Goal: Transaction & Acquisition: Purchase product/service

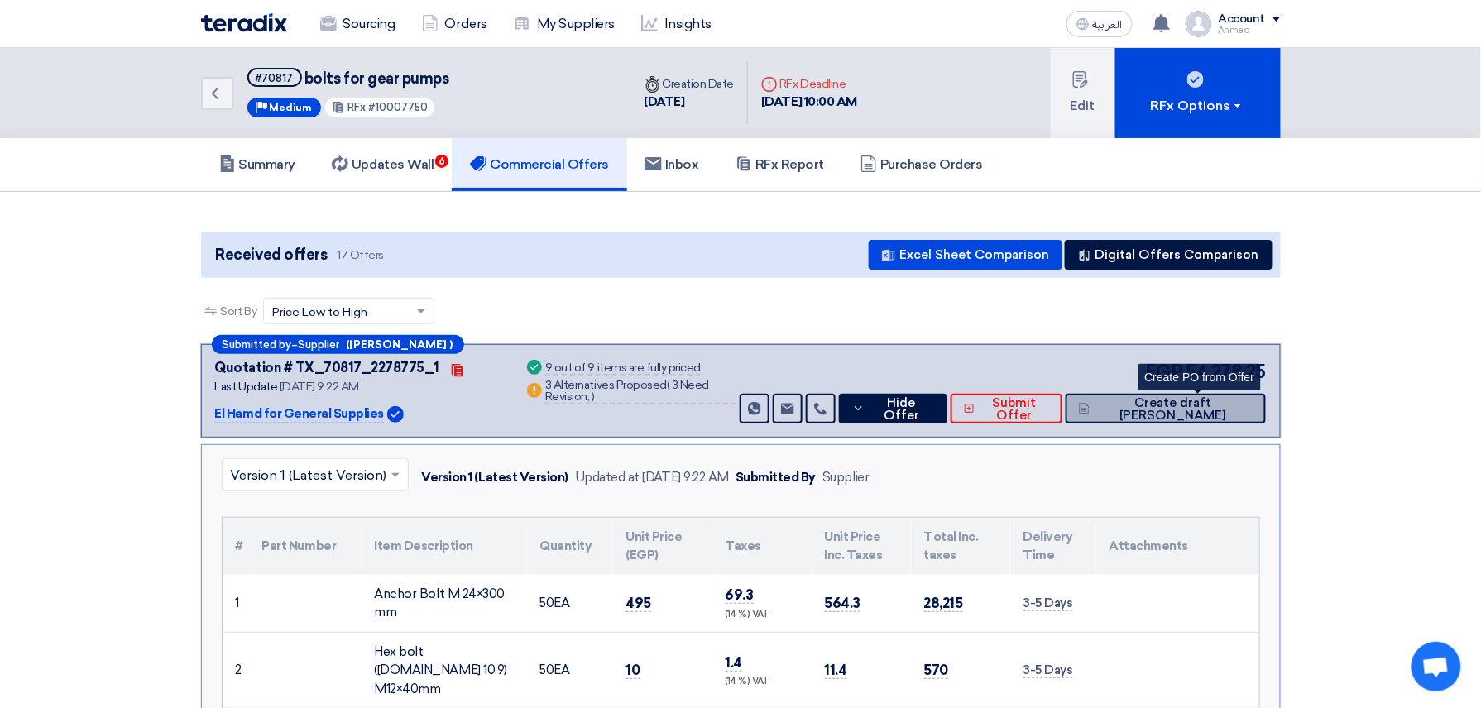
click at [861, 405] on span "Create draft [PERSON_NAME]" at bounding box center [1173, 409] width 159 height 25
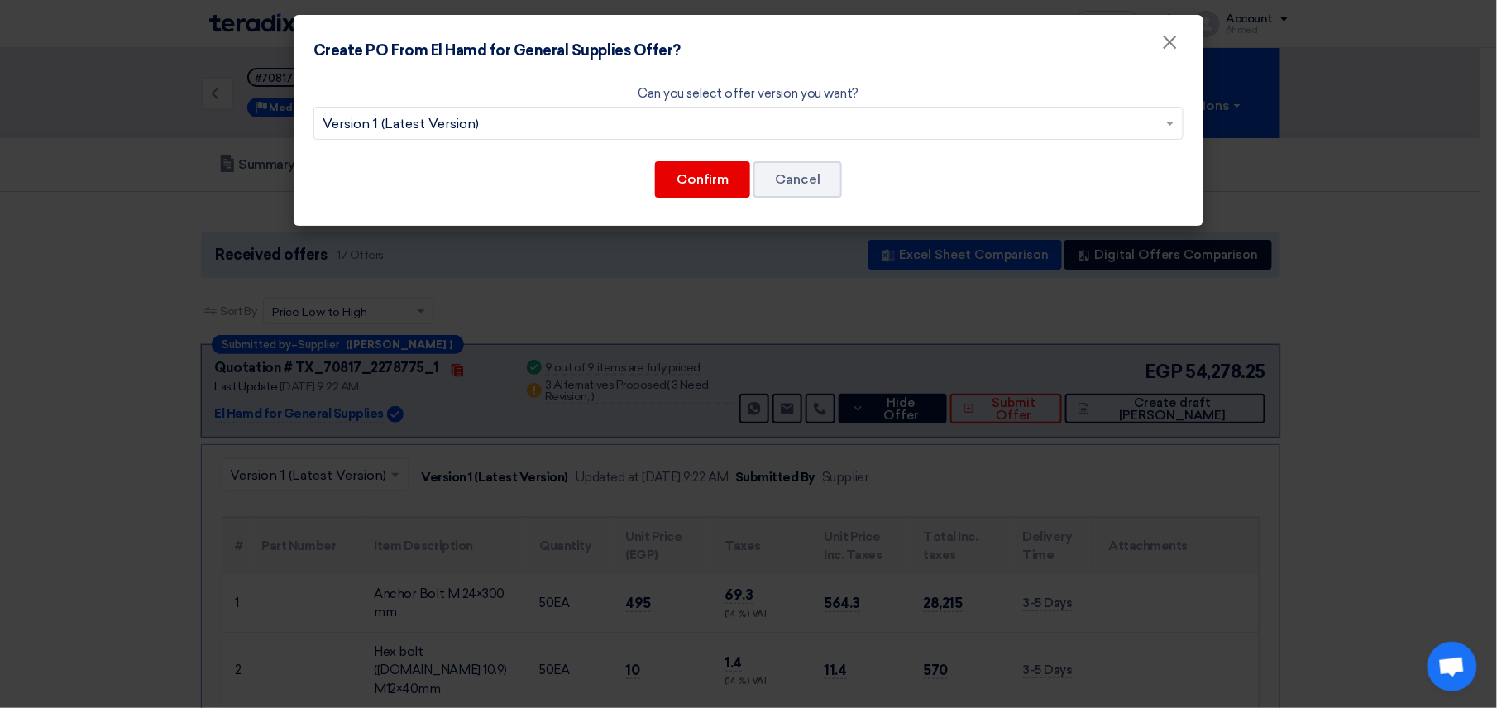
click at [707, 197] on div "Confirm Cancel" at bounding box center [749, 180] width 870 height 40
click at [709, 177] on button "Confirm" at bounding box center [702, 179] width 95 height 36
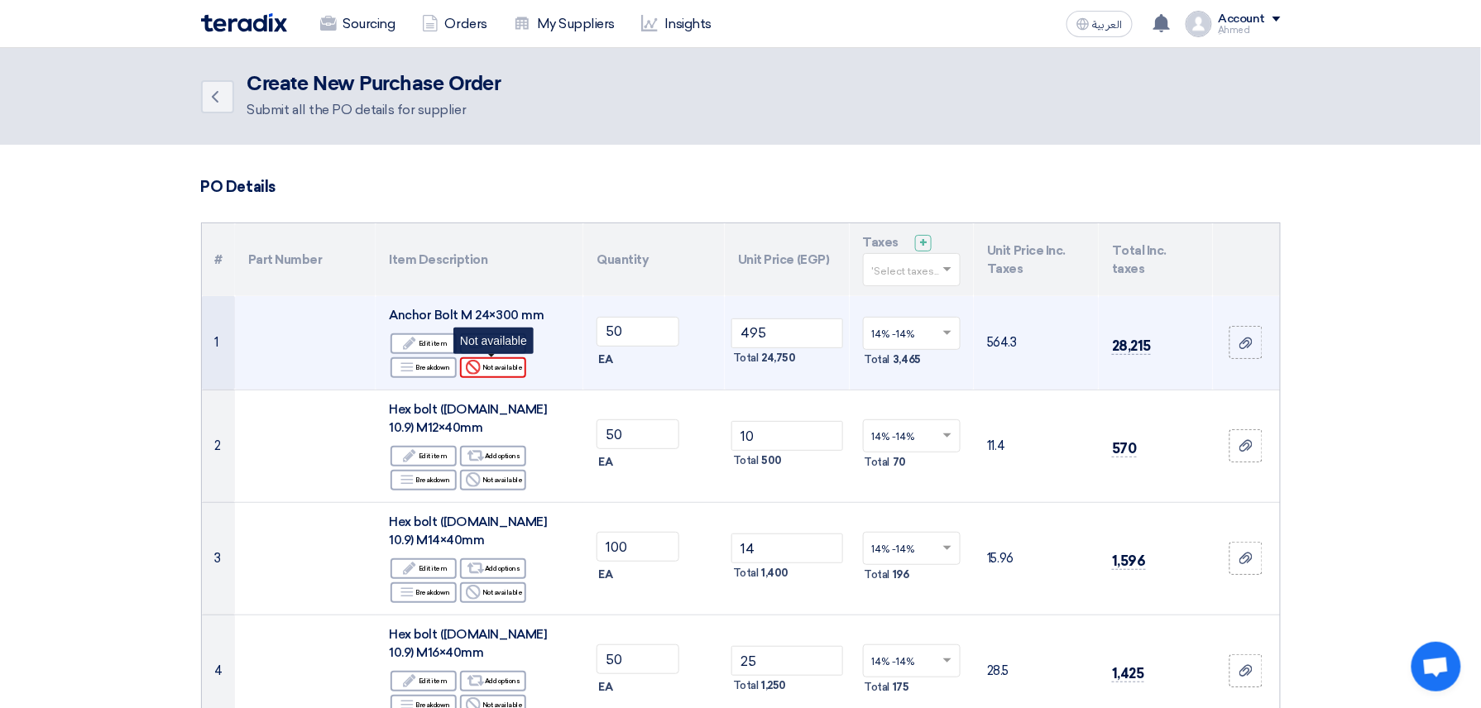
click at [490, 375] on div "Reject Not available" at bounding box center [493, 367] width 66 height 21
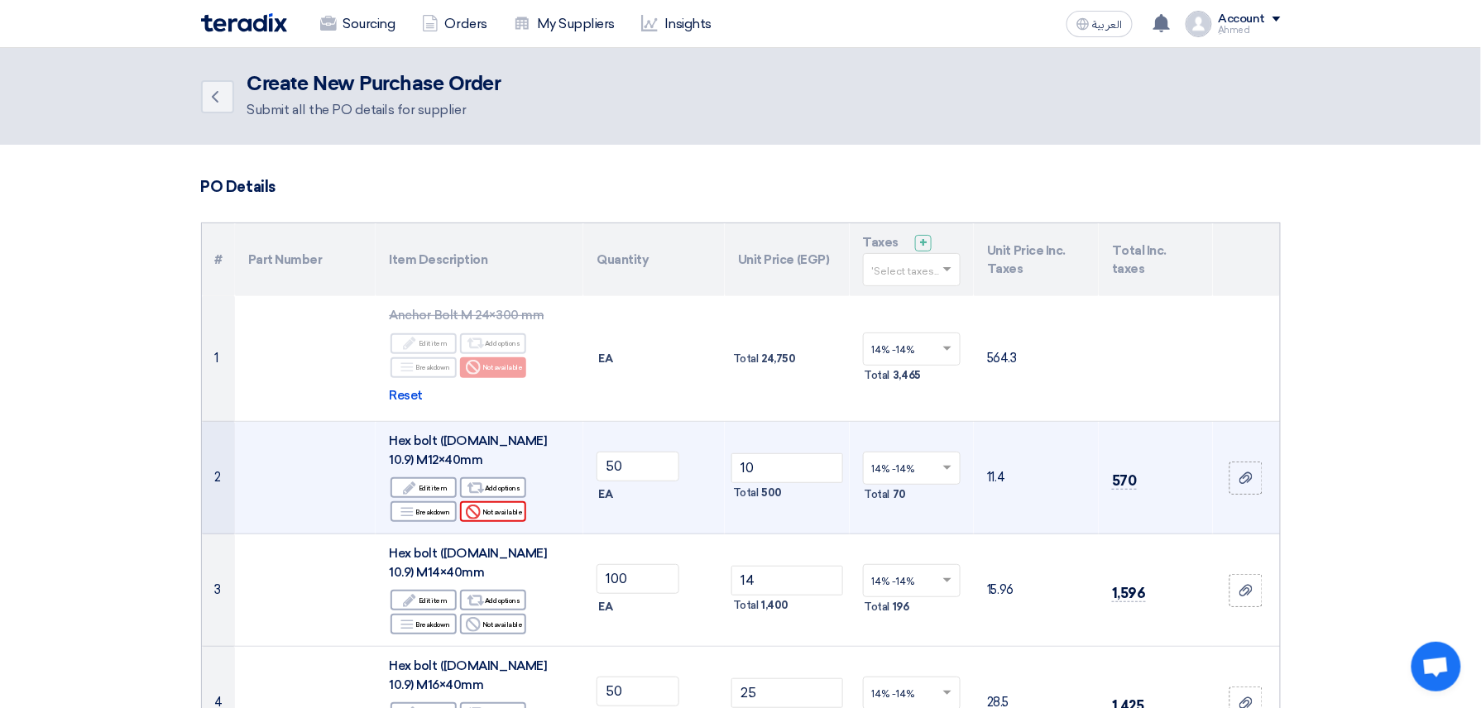
click at [507, 503] on div "Reject Not available" at bounding box center [493, 511] width 66 height 21
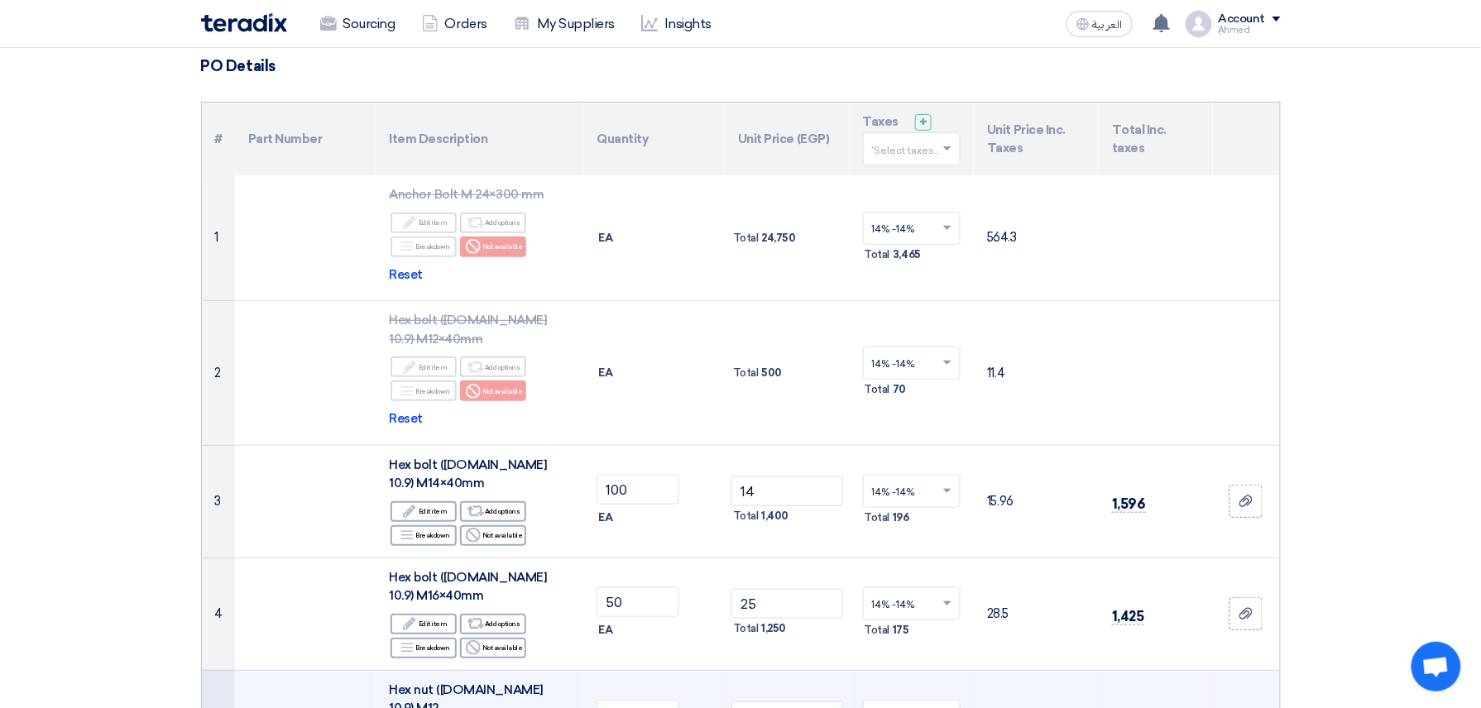
scroll to position [331, 0]
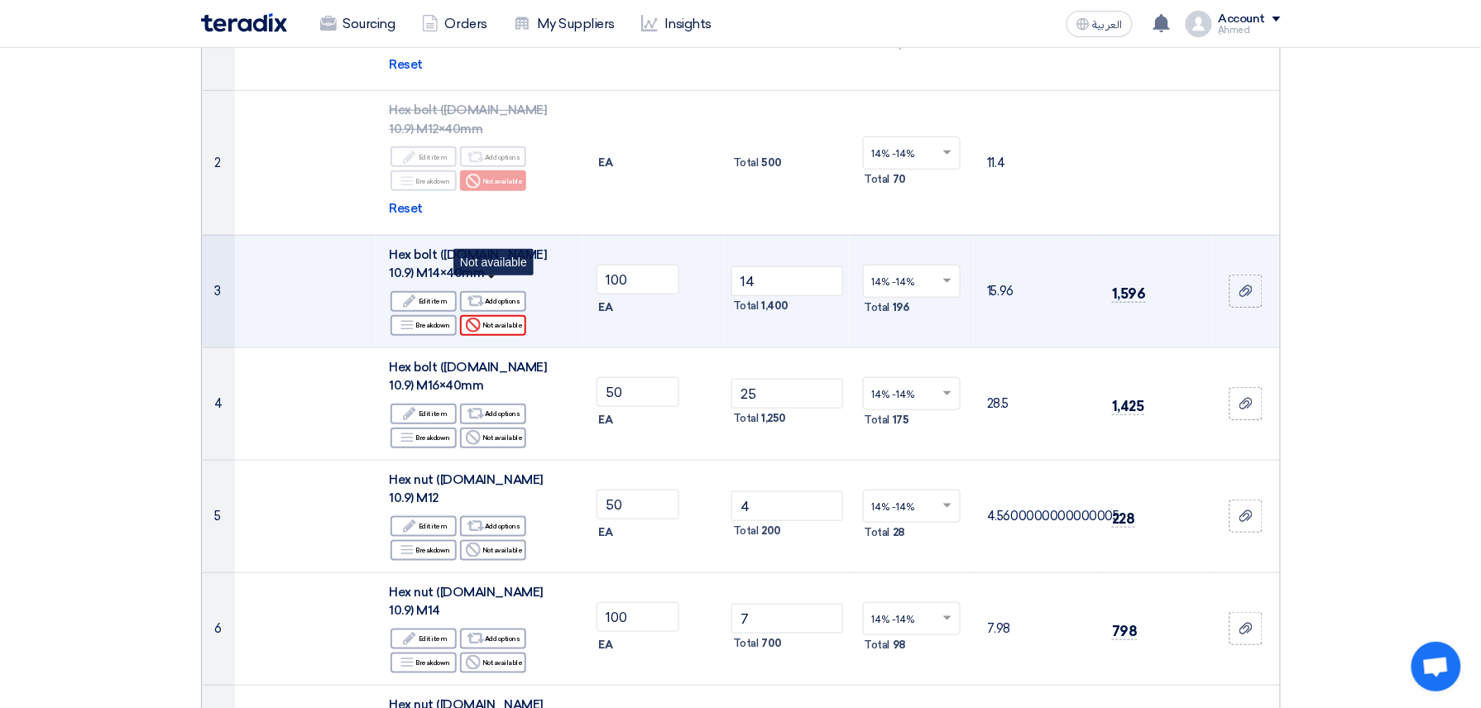
click at [510, 315] on div "Reject Not available" at bounding box center [493, 325] width 66 height 21
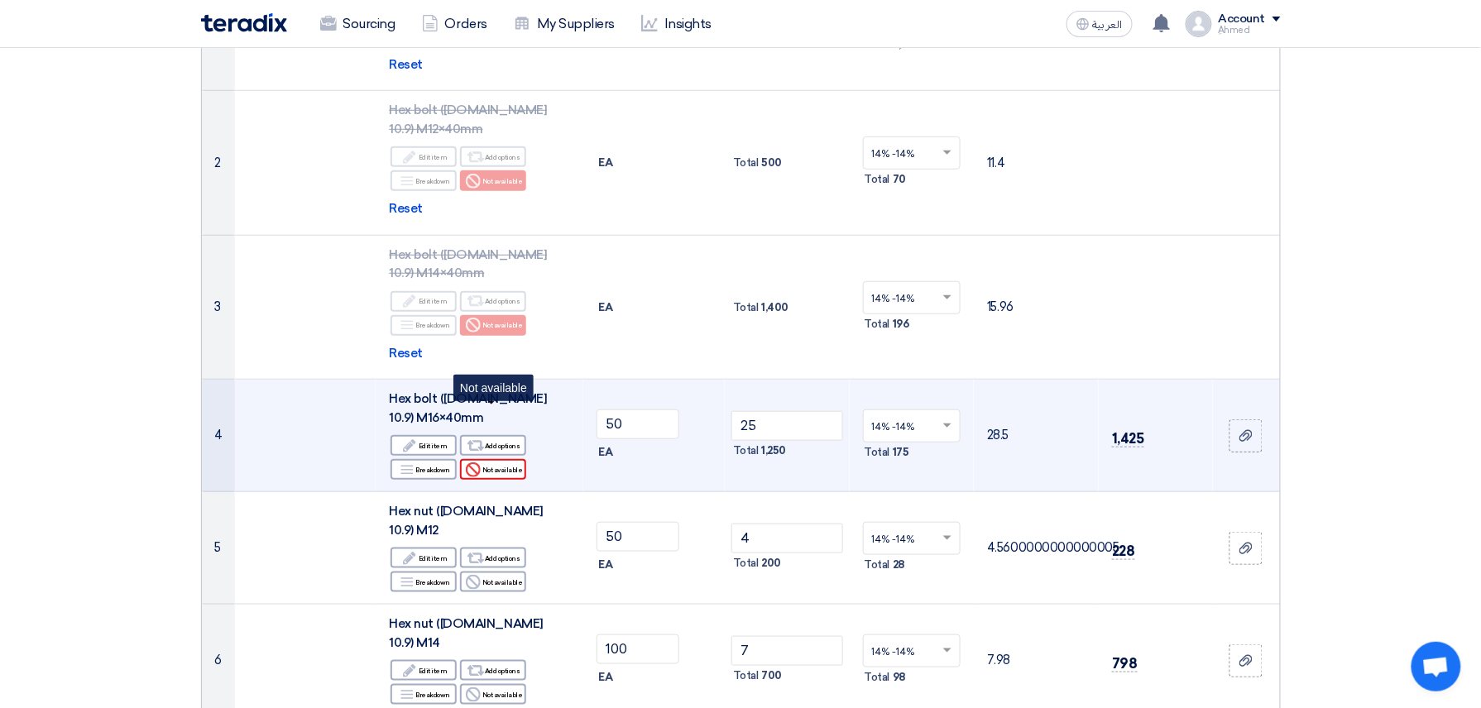
click at [497, 459] on div "Reject Not available" at bounding box center [493, 469] width 66 height 21
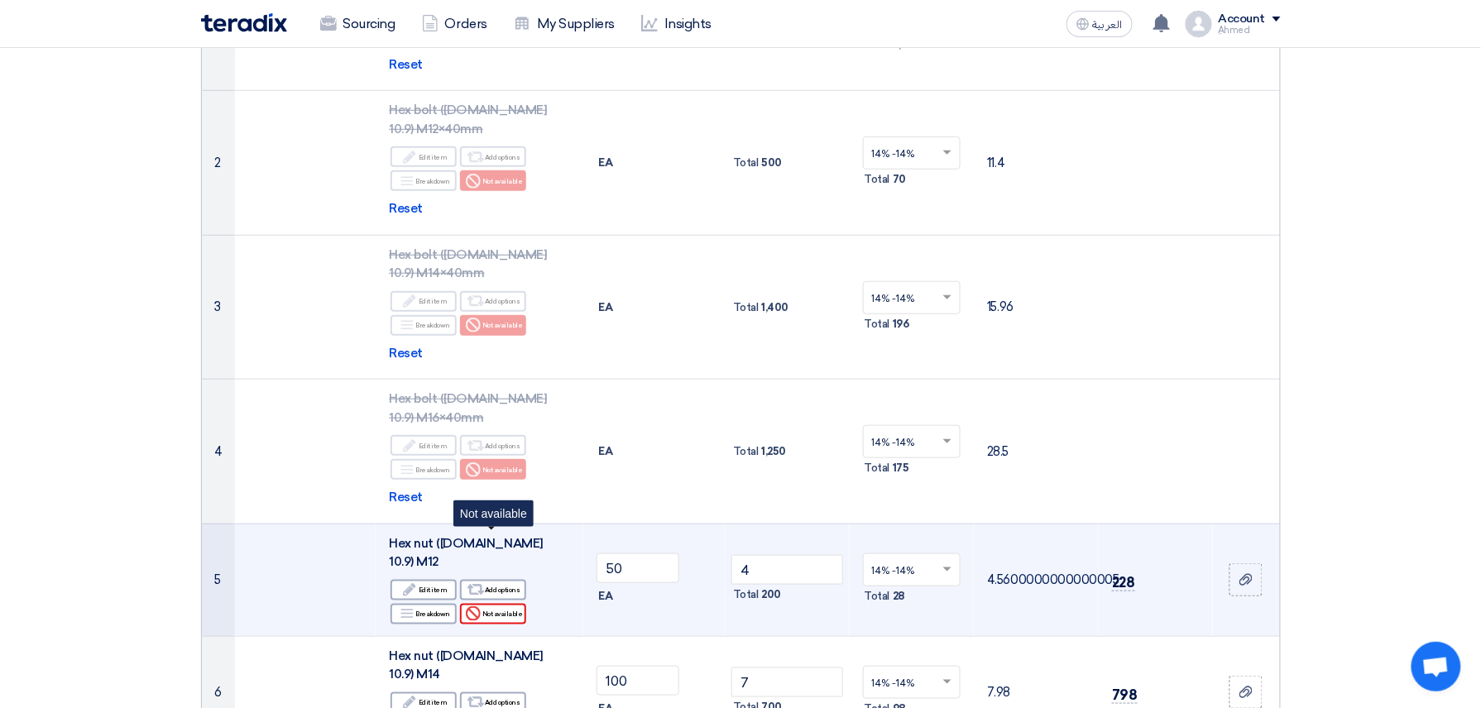
click at [500, 604] on div "Reject Not available" at bounding box center [493, 614] width 66 height 21
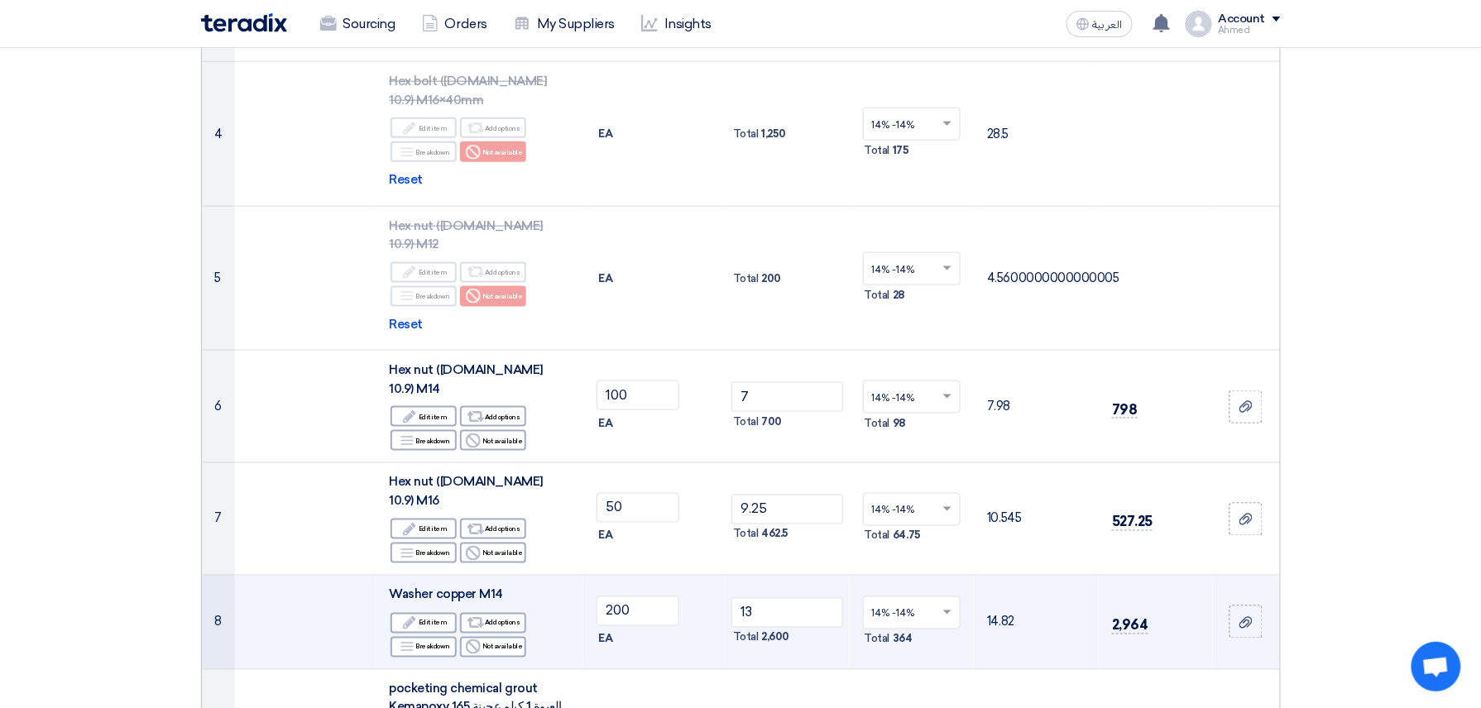
scroll to position [662, 0]
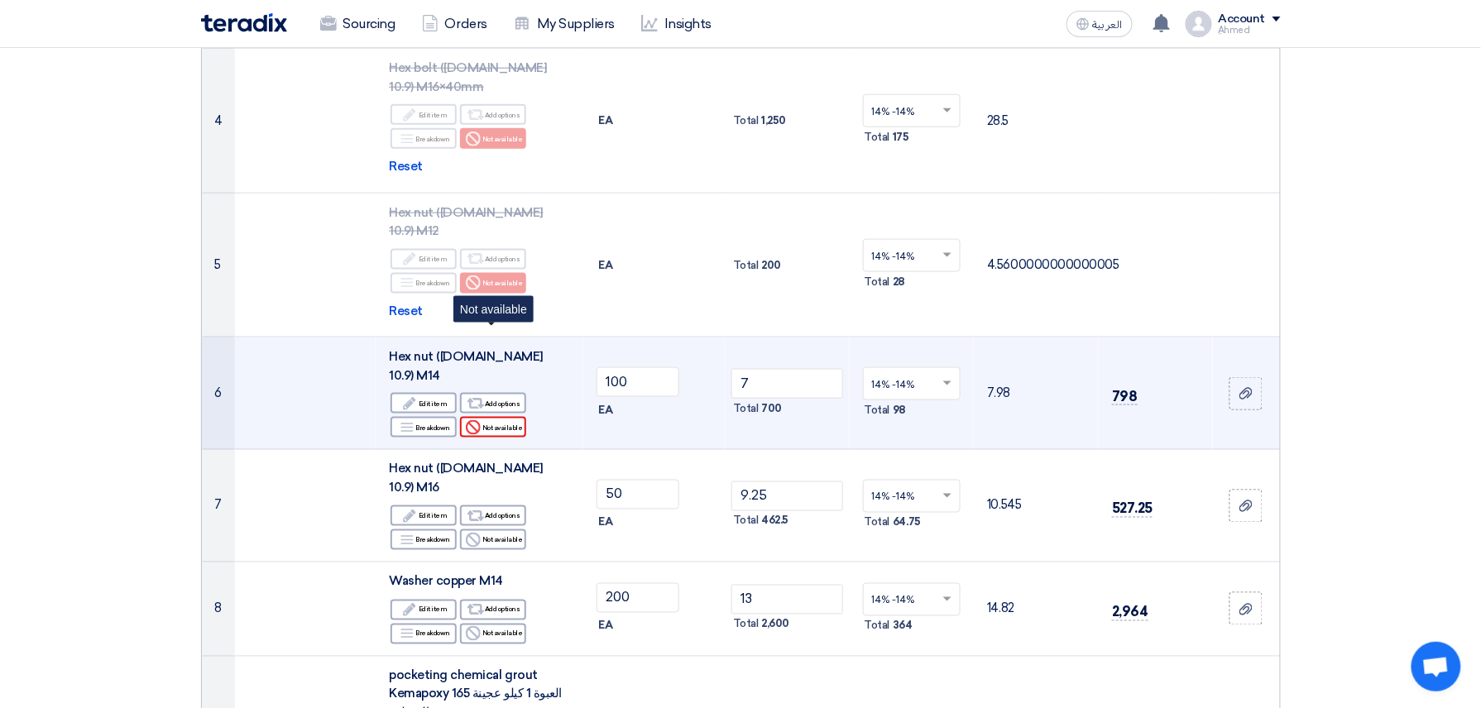
click at [508, 417] on div "Reject Not available" at bounding box center [493, 427] width 66 height 21
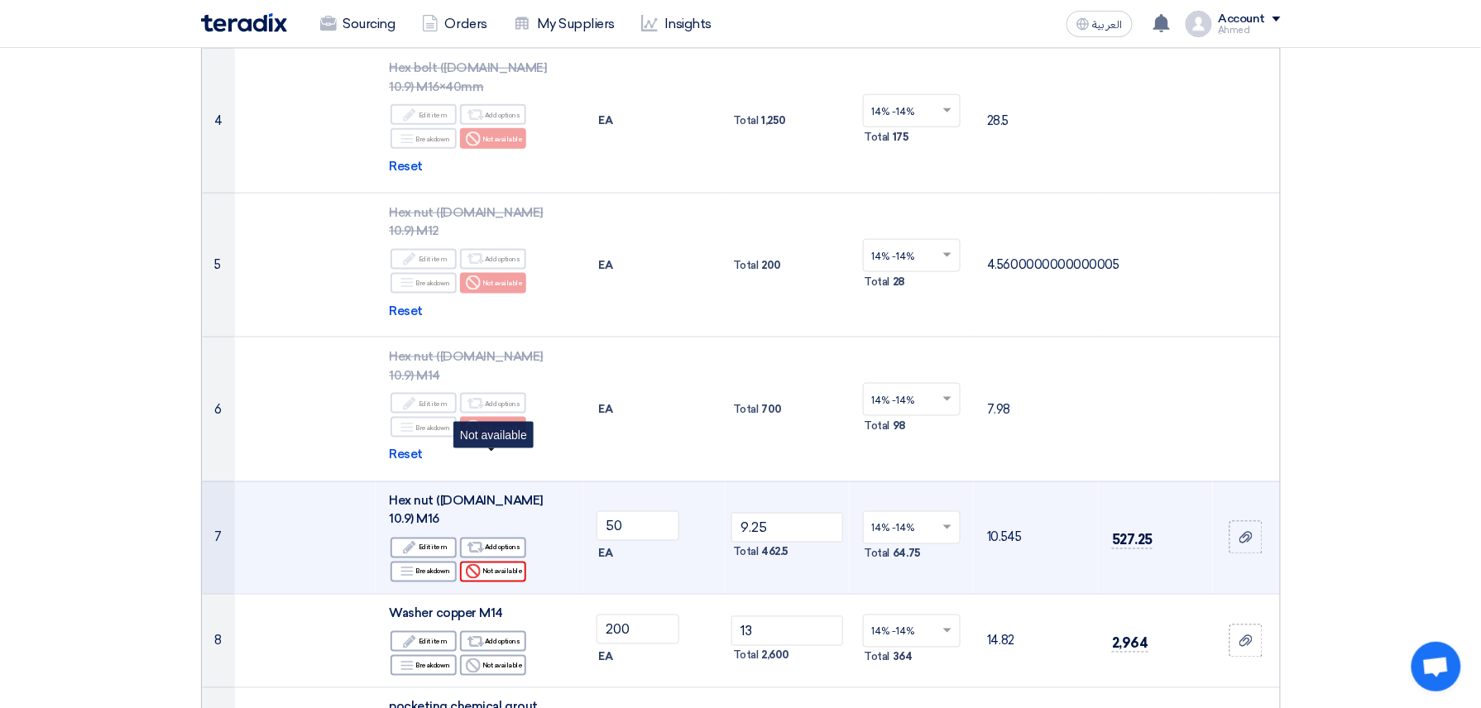
click at [498, 562] on div "Reject Not available" at bounding box center [493, 572] width 66 height 21
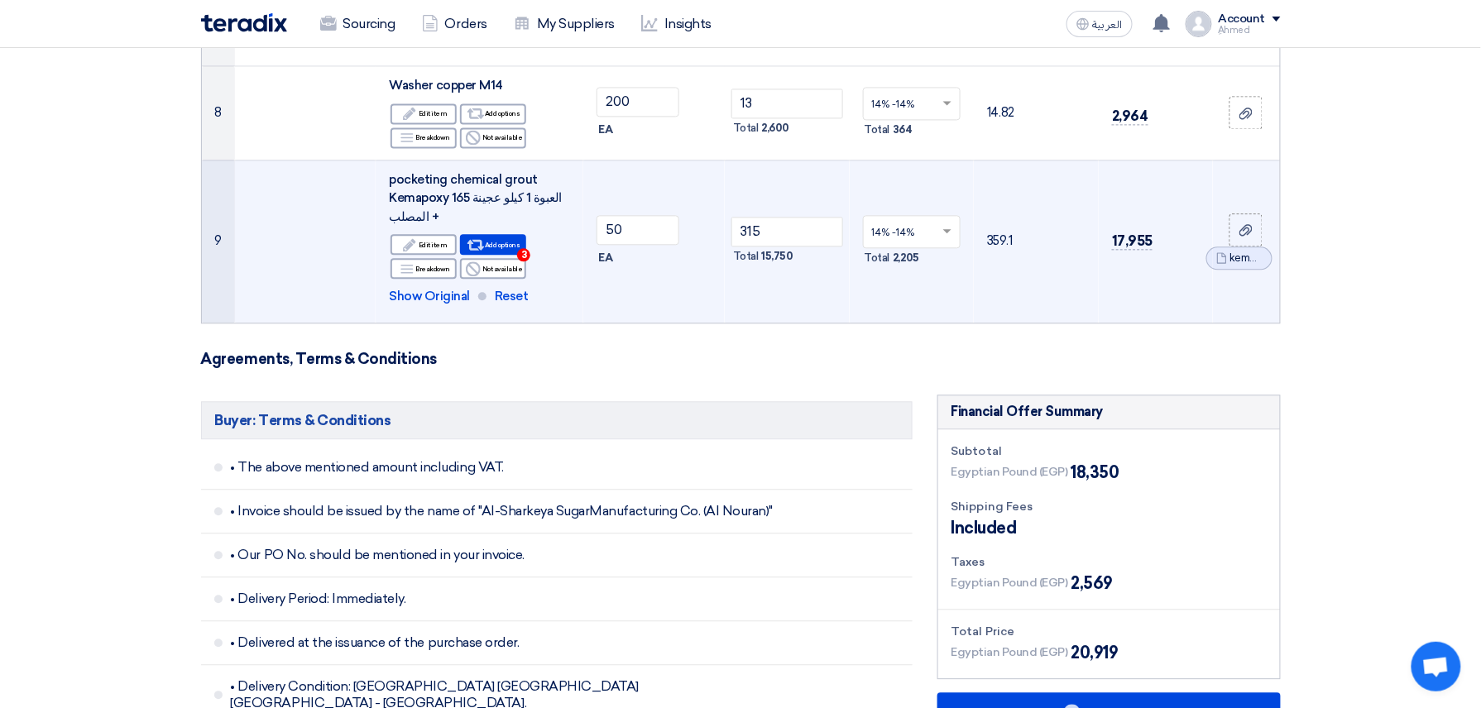
scroll to position [1765, 0]
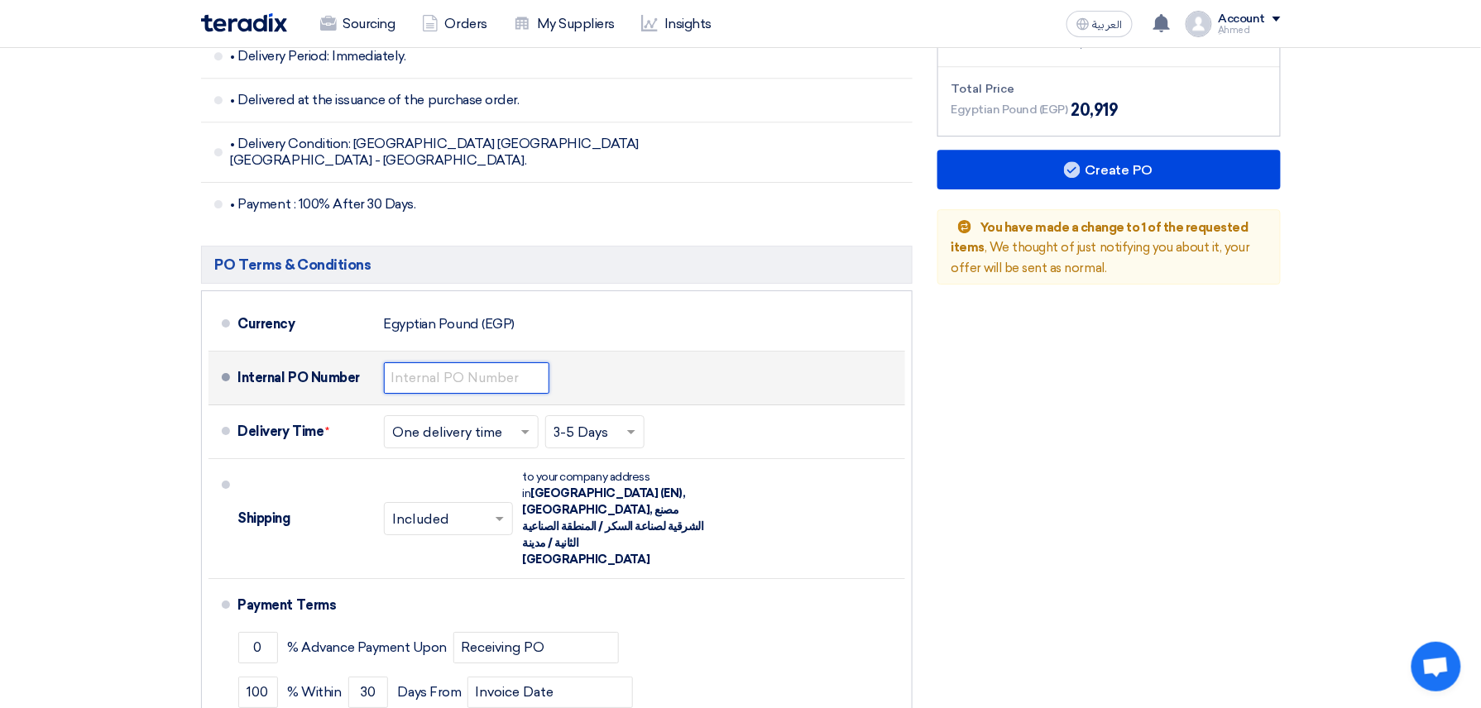
click at [473, 362] on input "text" at bounding box center [466, 377] width 165 height 31
paste input "4500009435"
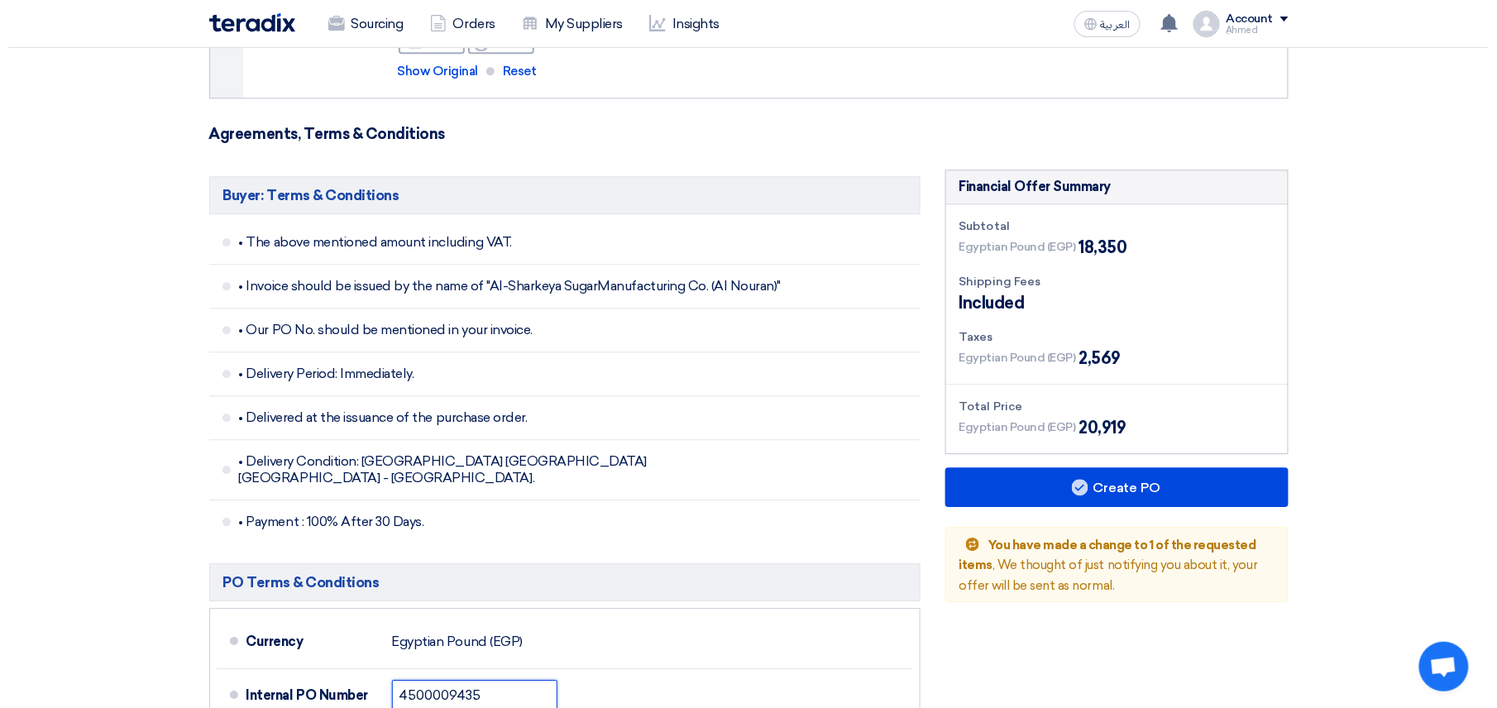
scroll to position [1434, 0]
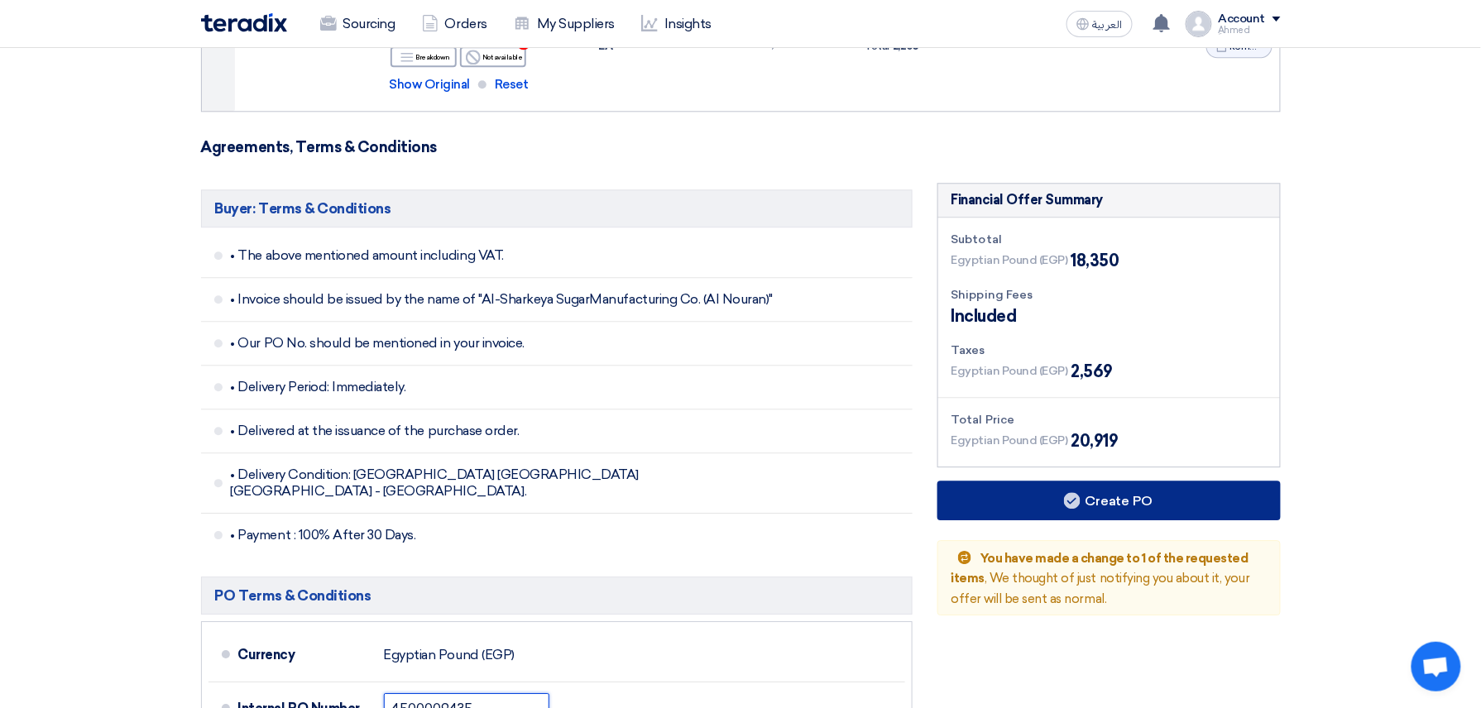
type input "4500009435"
click at [861, 481] on button "Create PO" at bounding box center [1108, 501] width 343 height 40
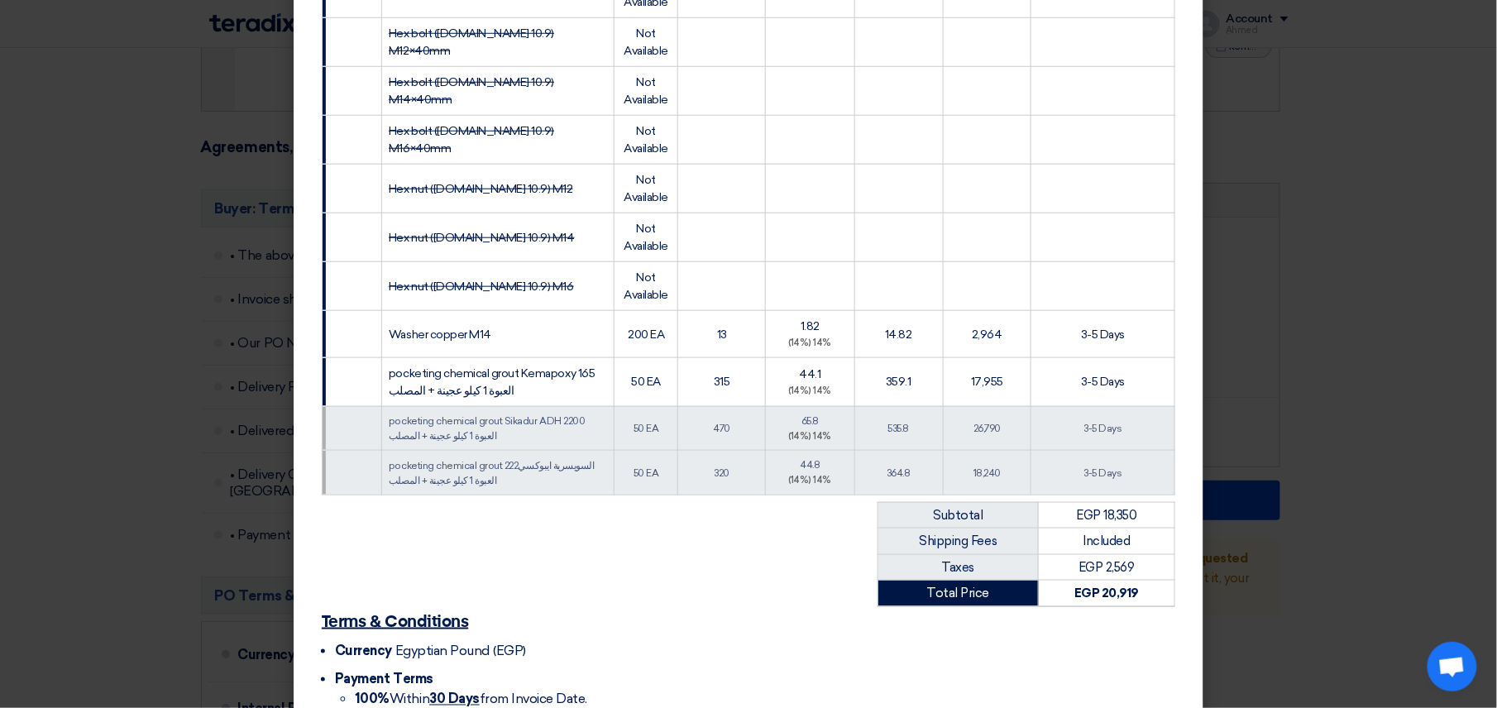
scroll to position [617, 0]
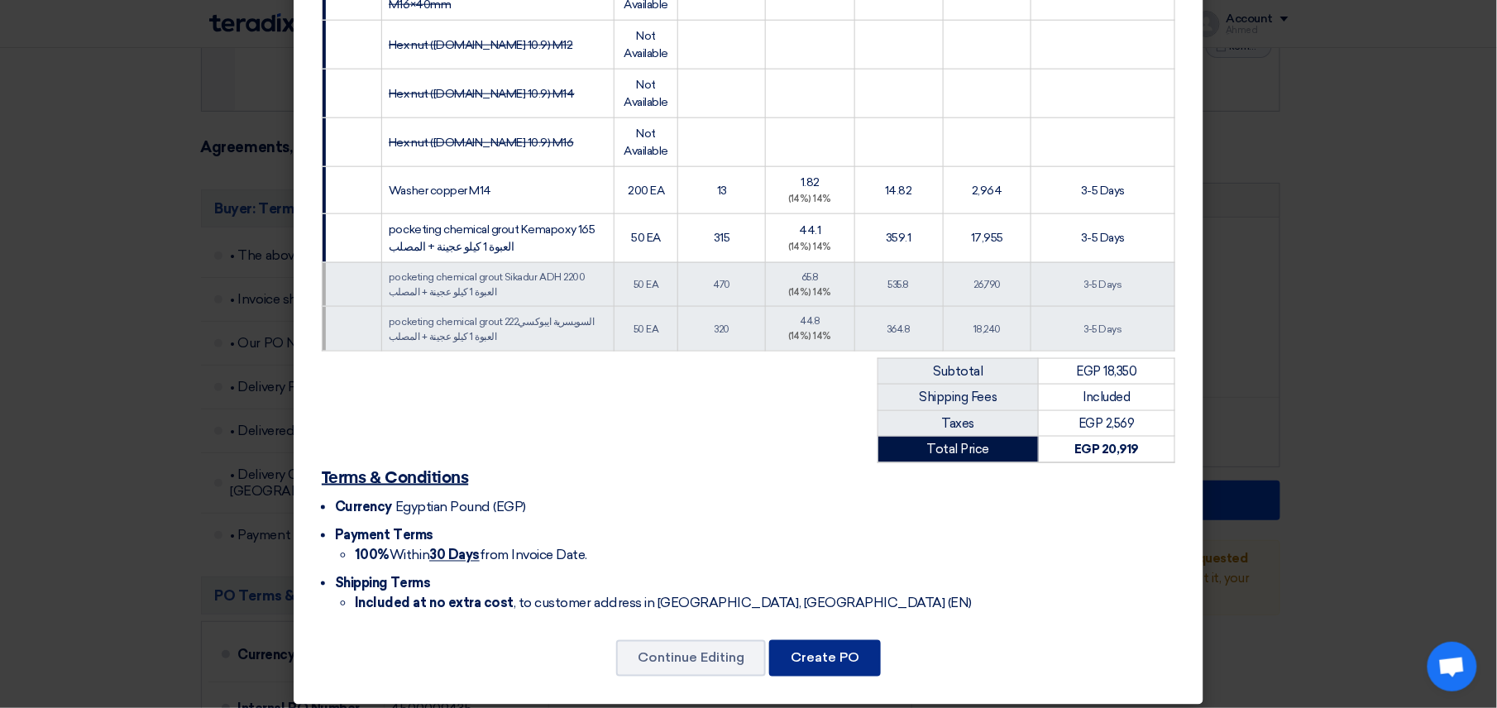
click at [834, 640] on button "Create PO" at bounding box center [825, 658] width 112 height 36
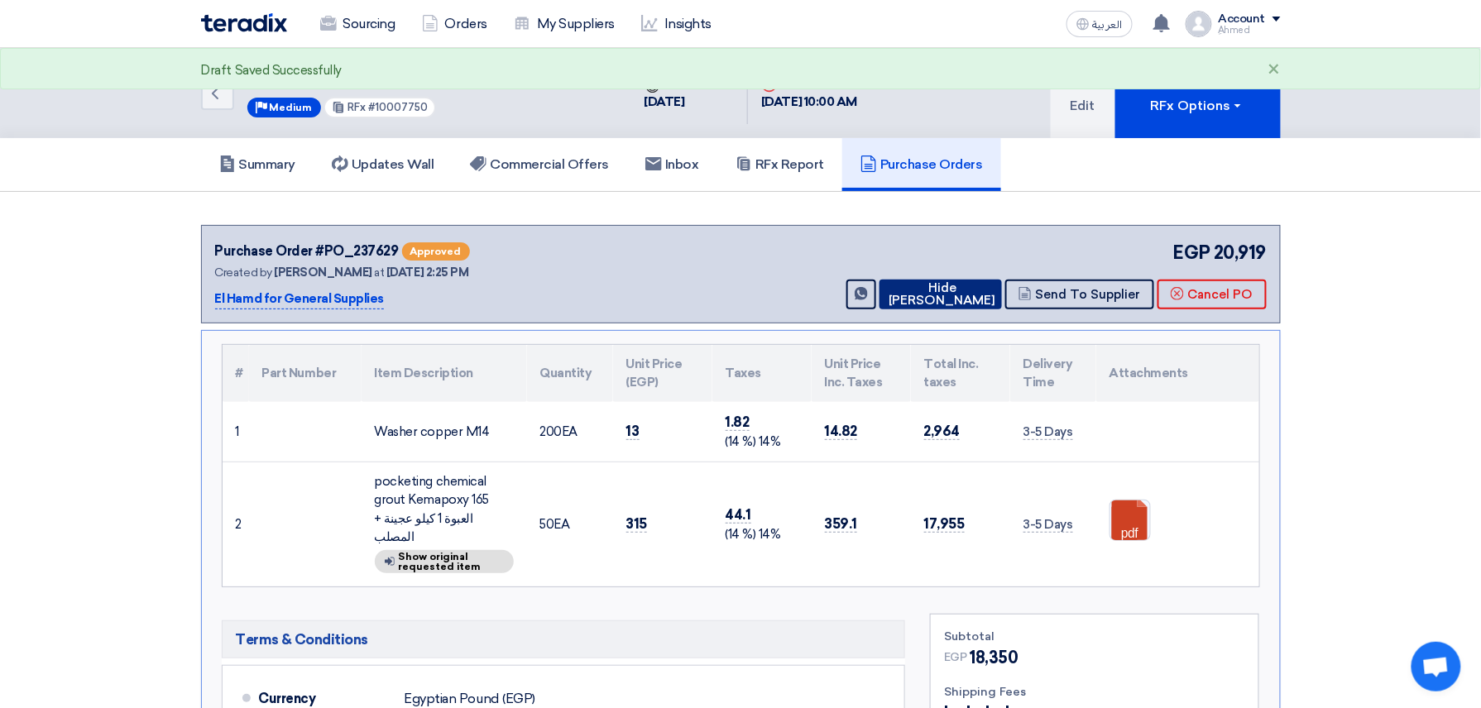
click at [861, 288] on button "Hide [PERSON_NAME]" at bounding box center [940, 295] width 122 height 30
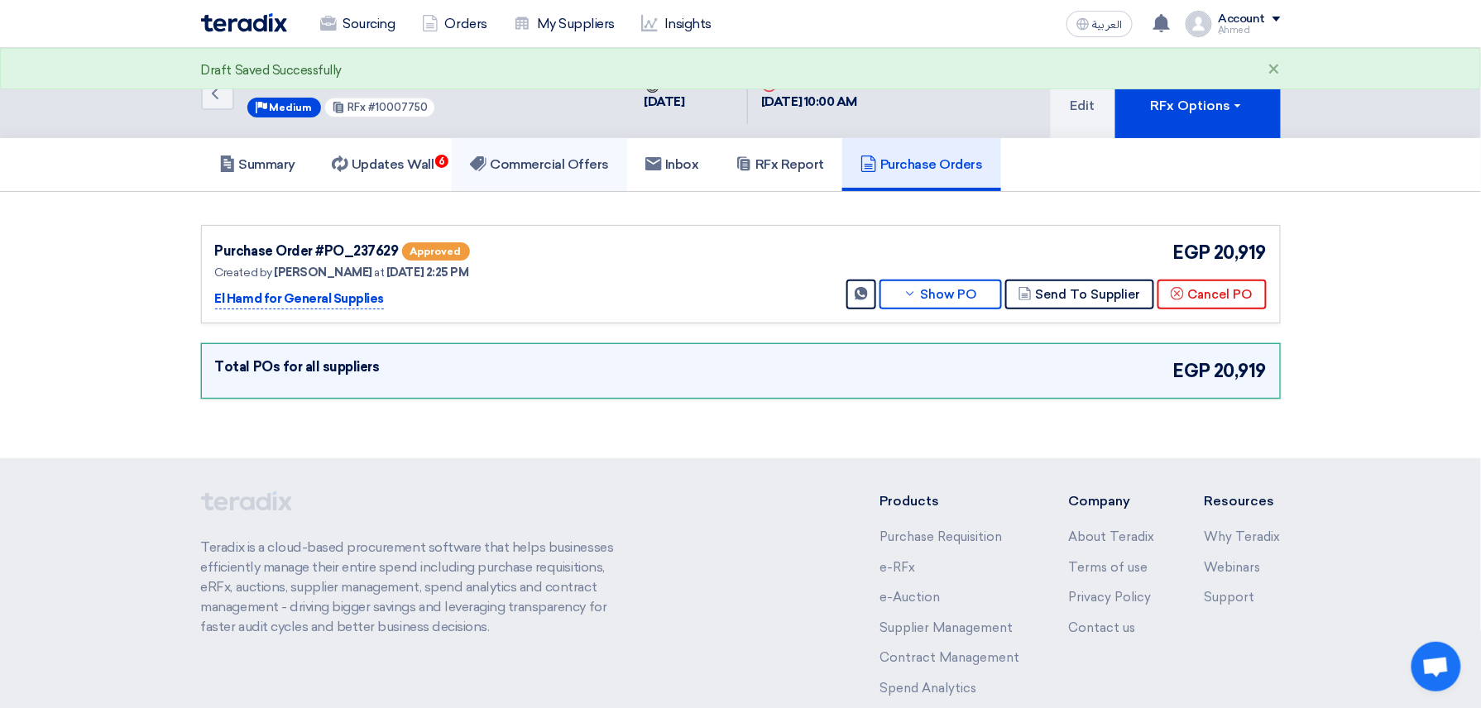
click at [569, 160] on h5 "Commercial Offers" at bounding box center [539, 164] width 139 height 17
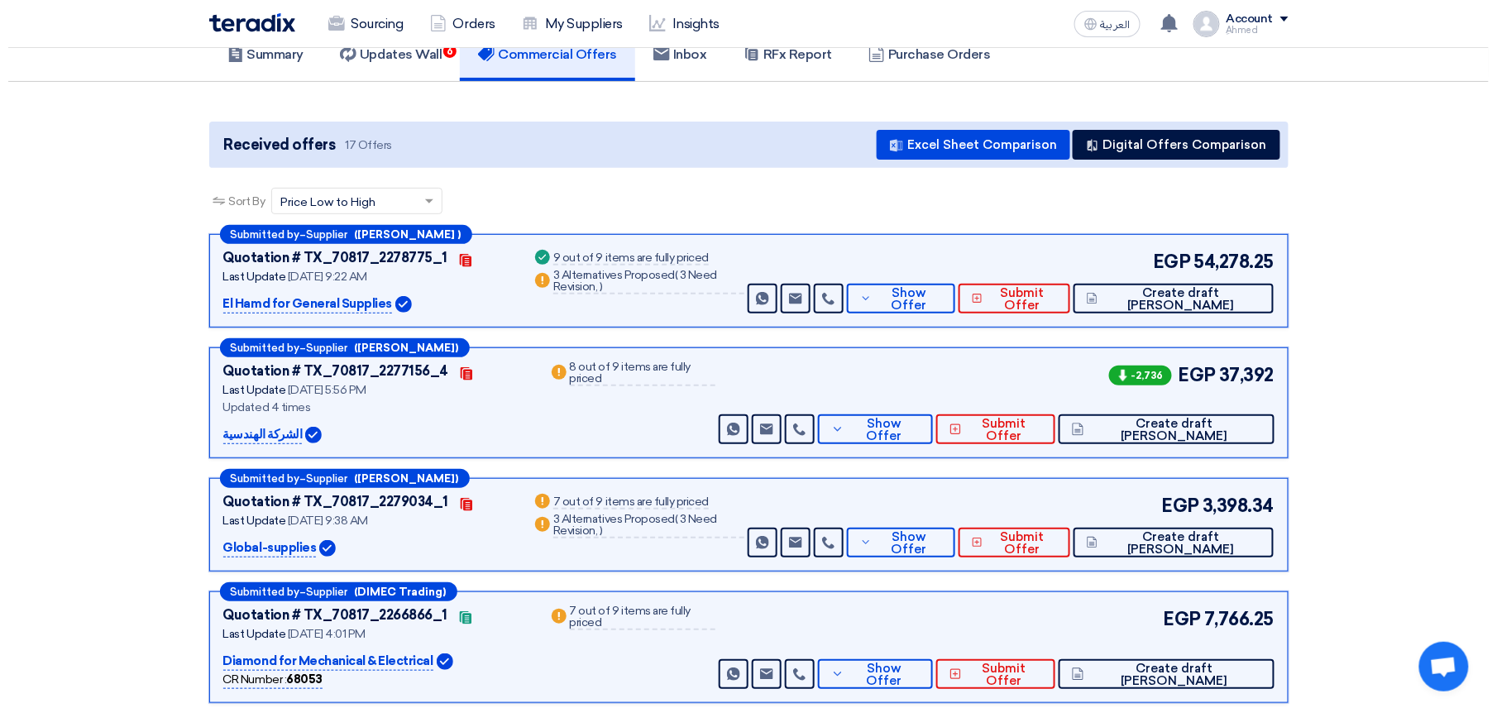
scroll to position [220, 0]
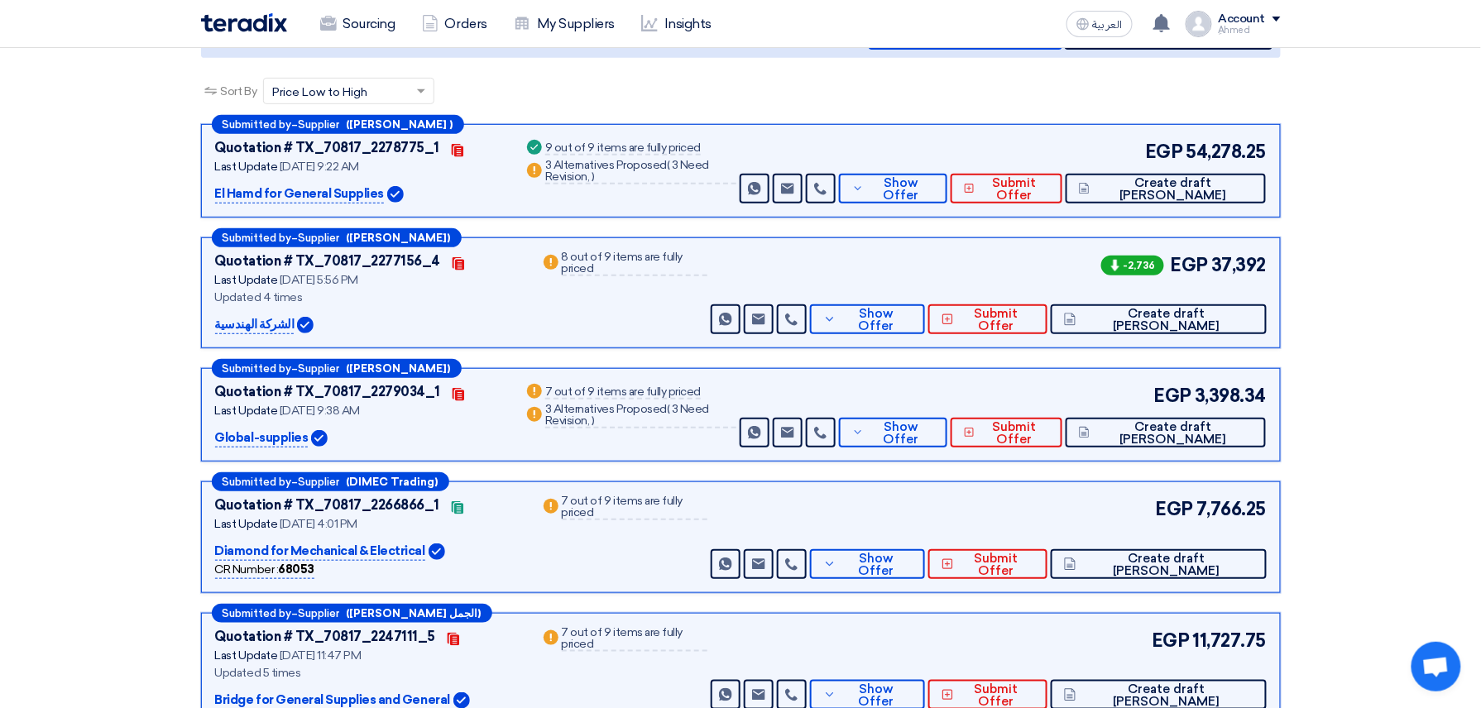
click at [861, 548] on div "EGP 7,766.25 Send Message Send Message" at bounding box center [986, 538] width 558 height 84
click at [861, 558] on span "Create draft [PERSON_NAME]" at bounding box center [1167, 565] width 172 height 25
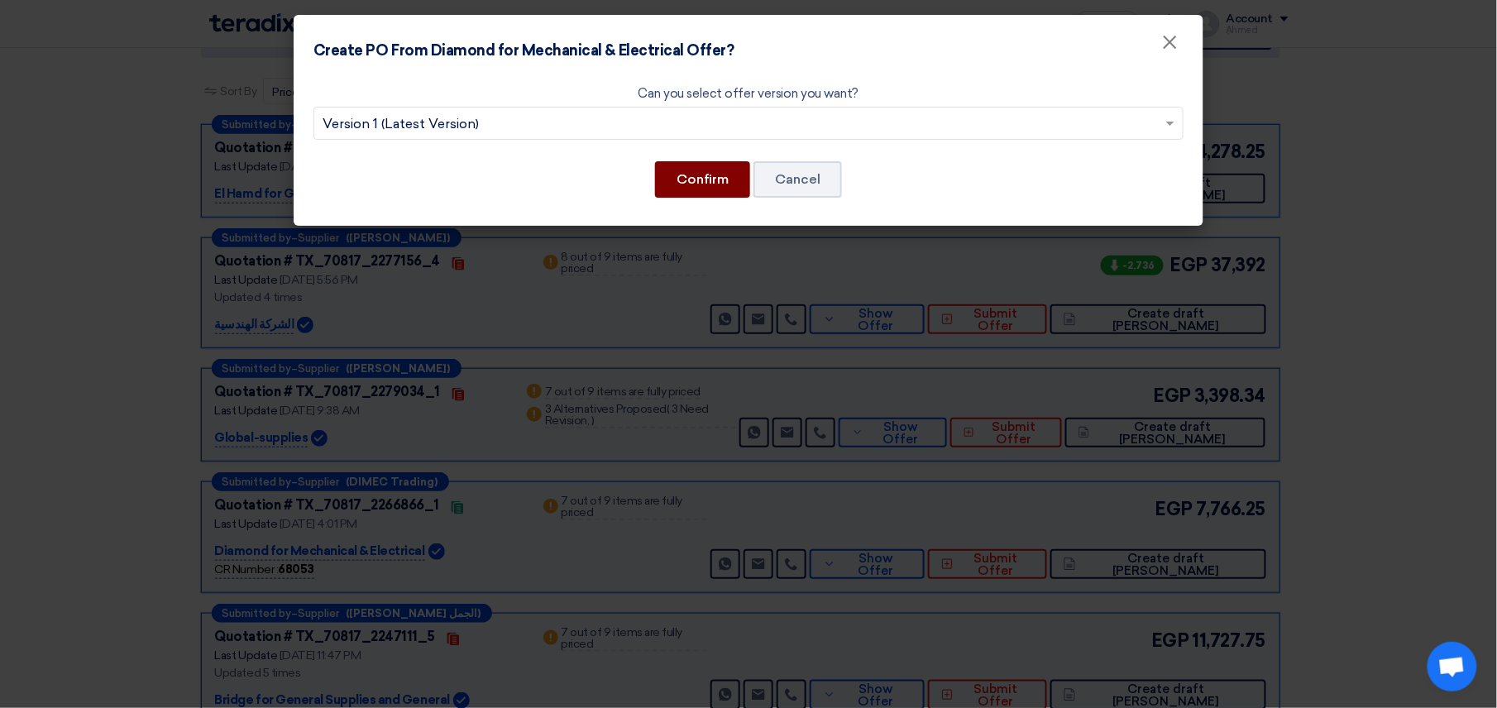
click at [673, 170] on button "Confirm" at bounding box center [702, 179] width 95 height 36
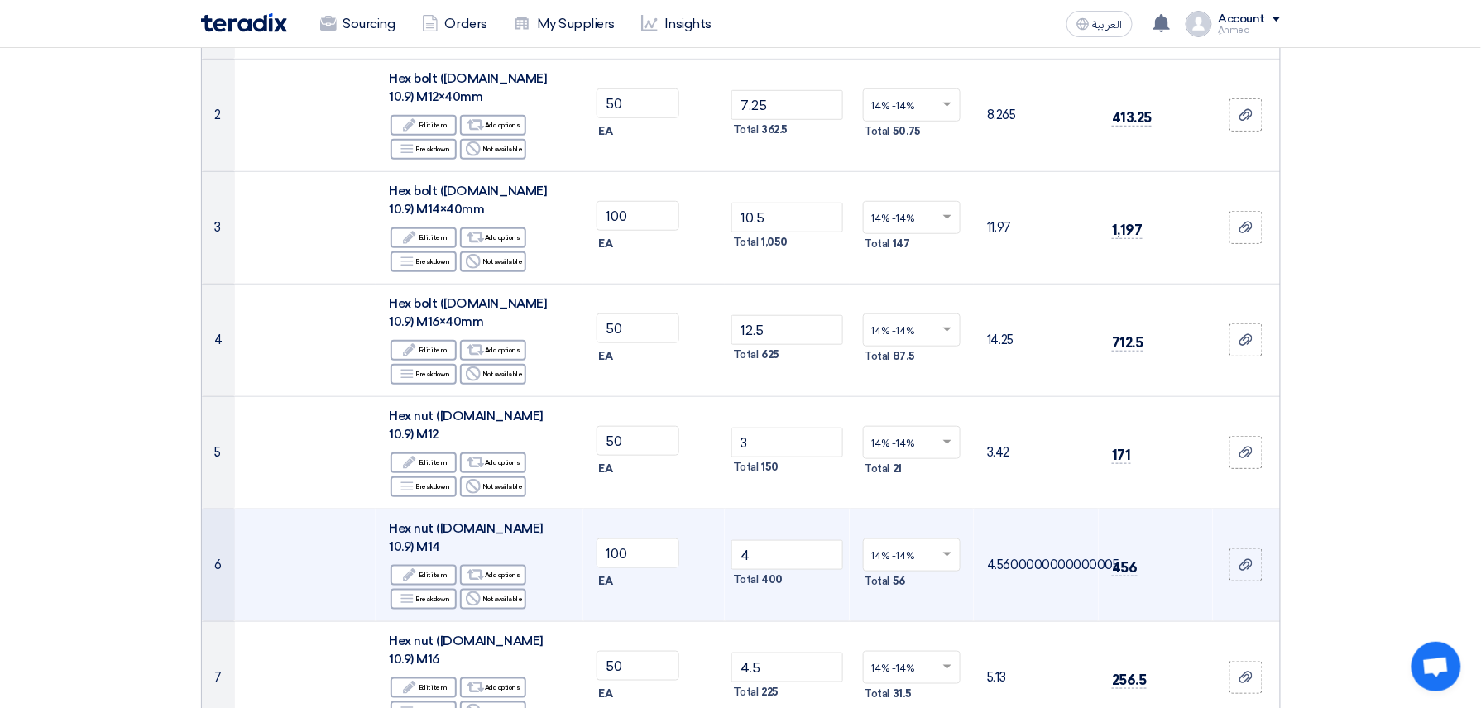
scroll to position [441, 0]
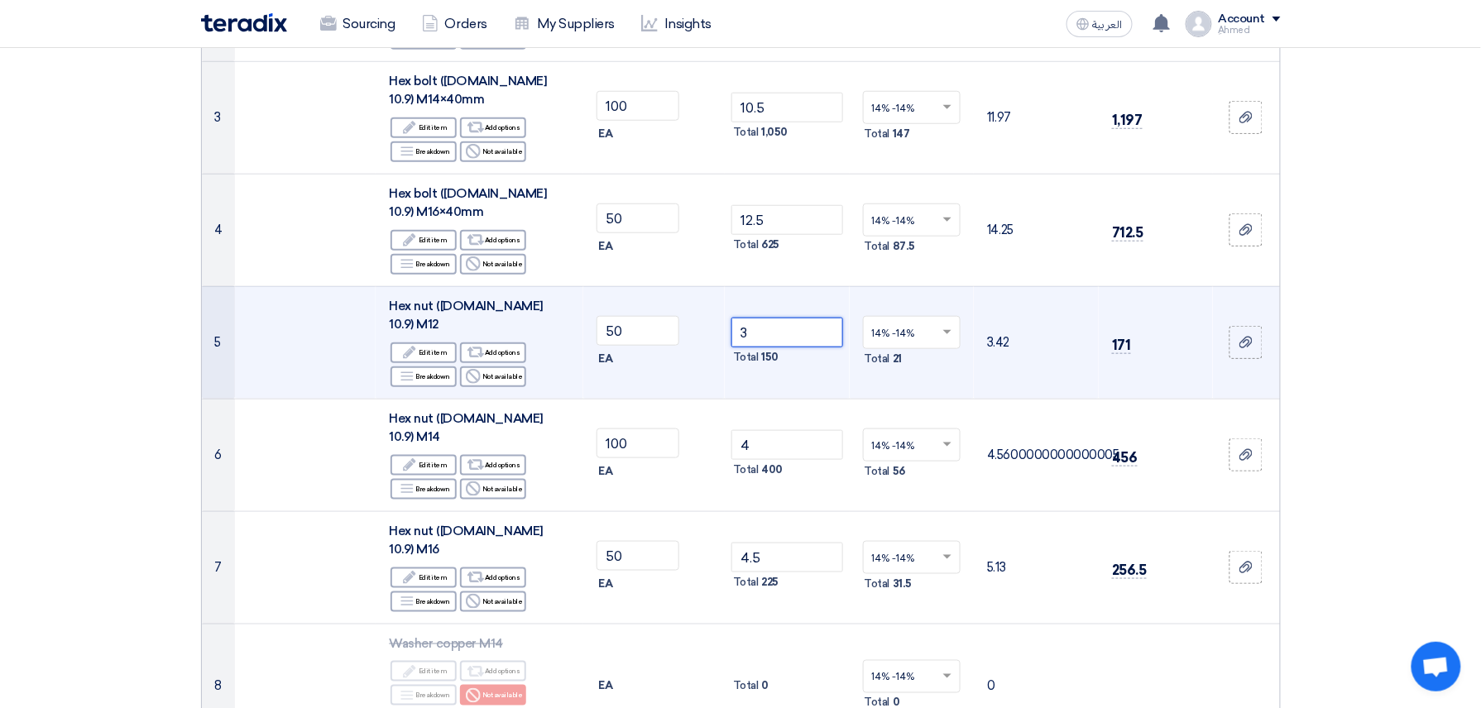
drag, startPoint x: 798, startPoint y: 273, endPoint x: 577, endPoint y: 272, distance: 220.1
click at [577, 286] on tr "5 Hex nut ([DOMAIN_NAME] 10.9) M12 Edit Edit item Alternative Add options Break…" at bounding box center [741, 342] width 1078 height 113
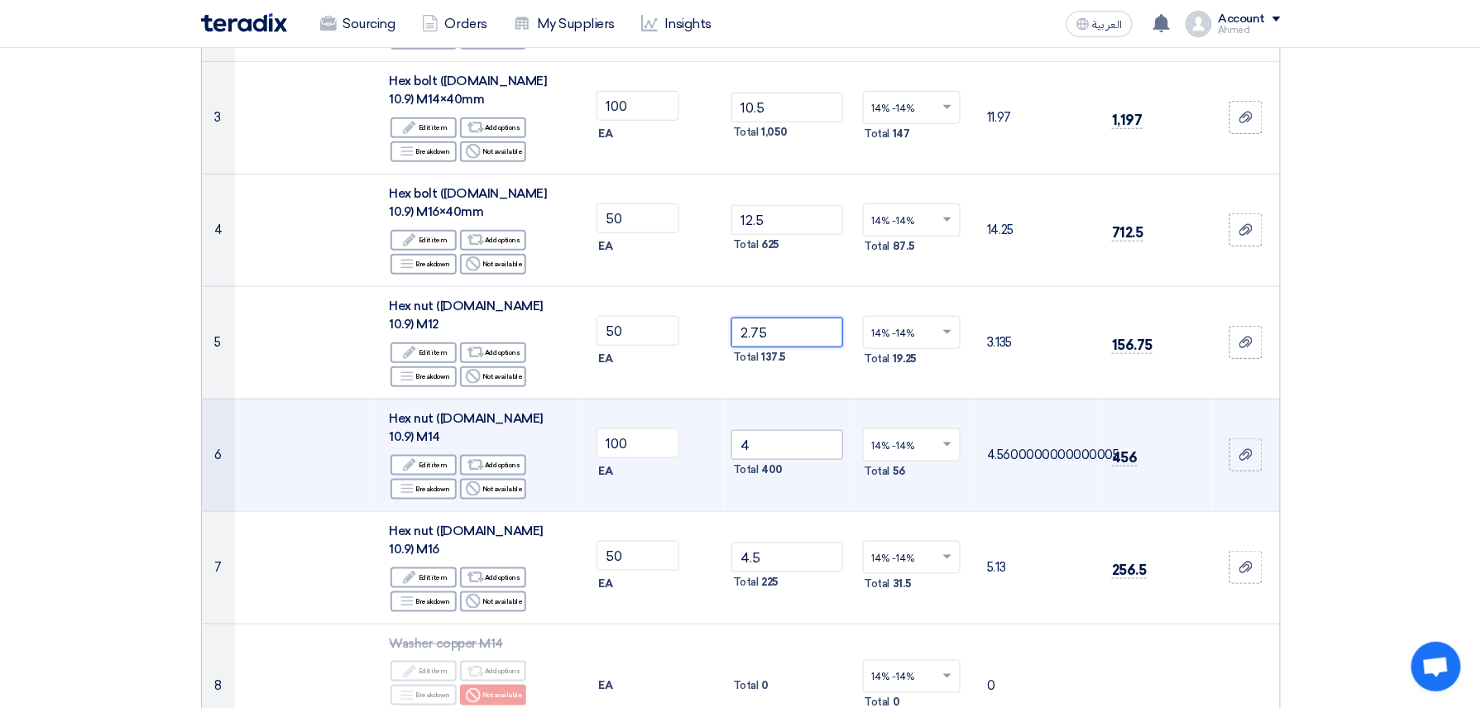
type input "2.75"
drag, startPoint x: 818, startPoint y: 359, endPoint x: 447, endPoint y: 371, distance: 371.7
click at [448, 399] on tr "6 Hex nut ([DOMAIN_NAME] 10.9) M14 Edit Edit item Alternative Add options Break…" at bounding box center [741, 455] width 1078 height 113
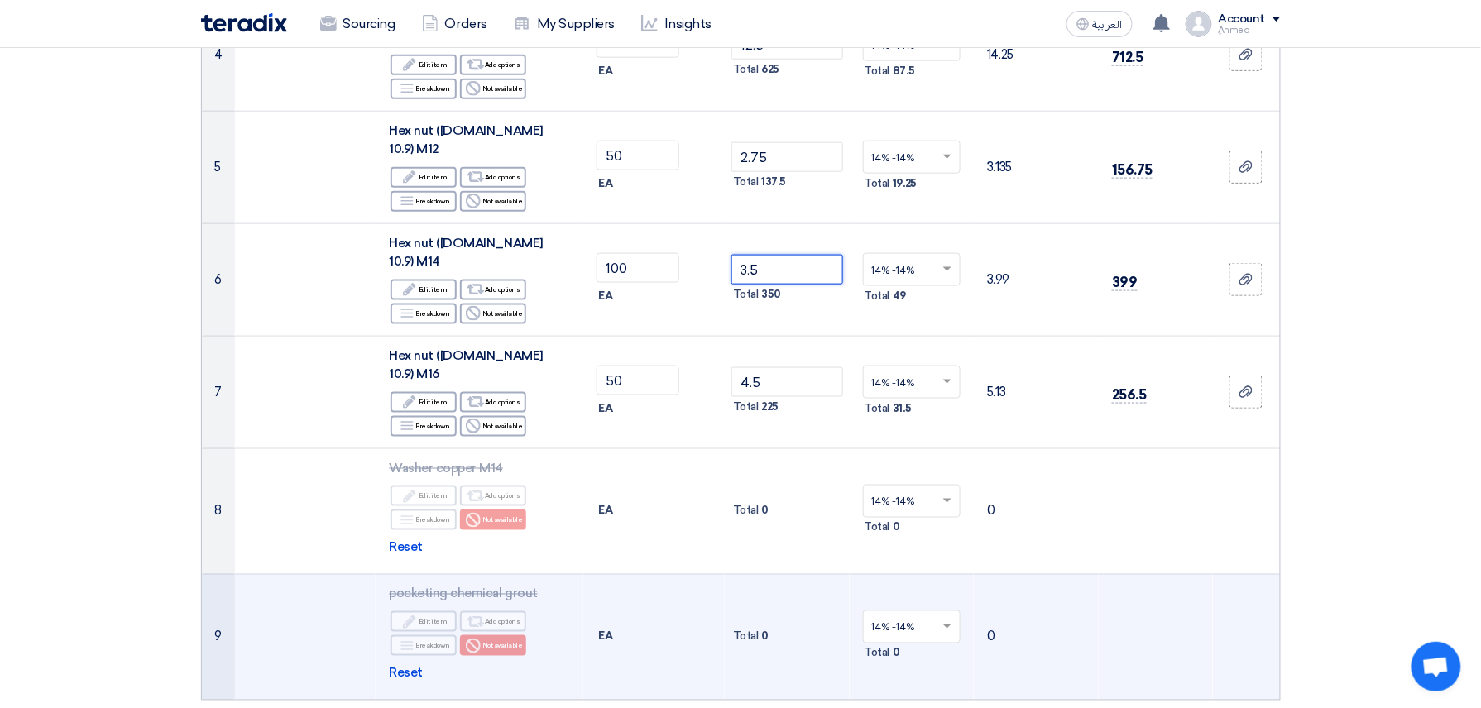
scroll to position [993, 0]
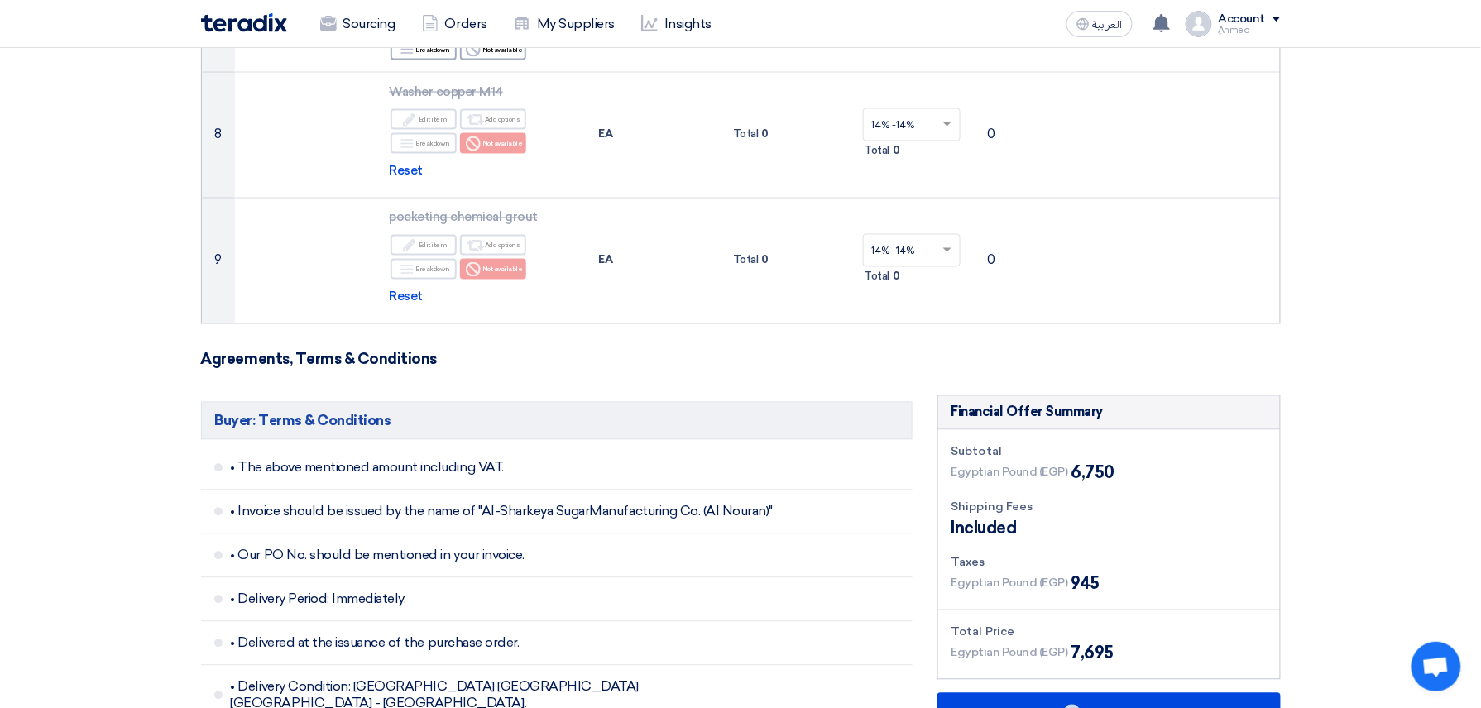
type input "3.5"
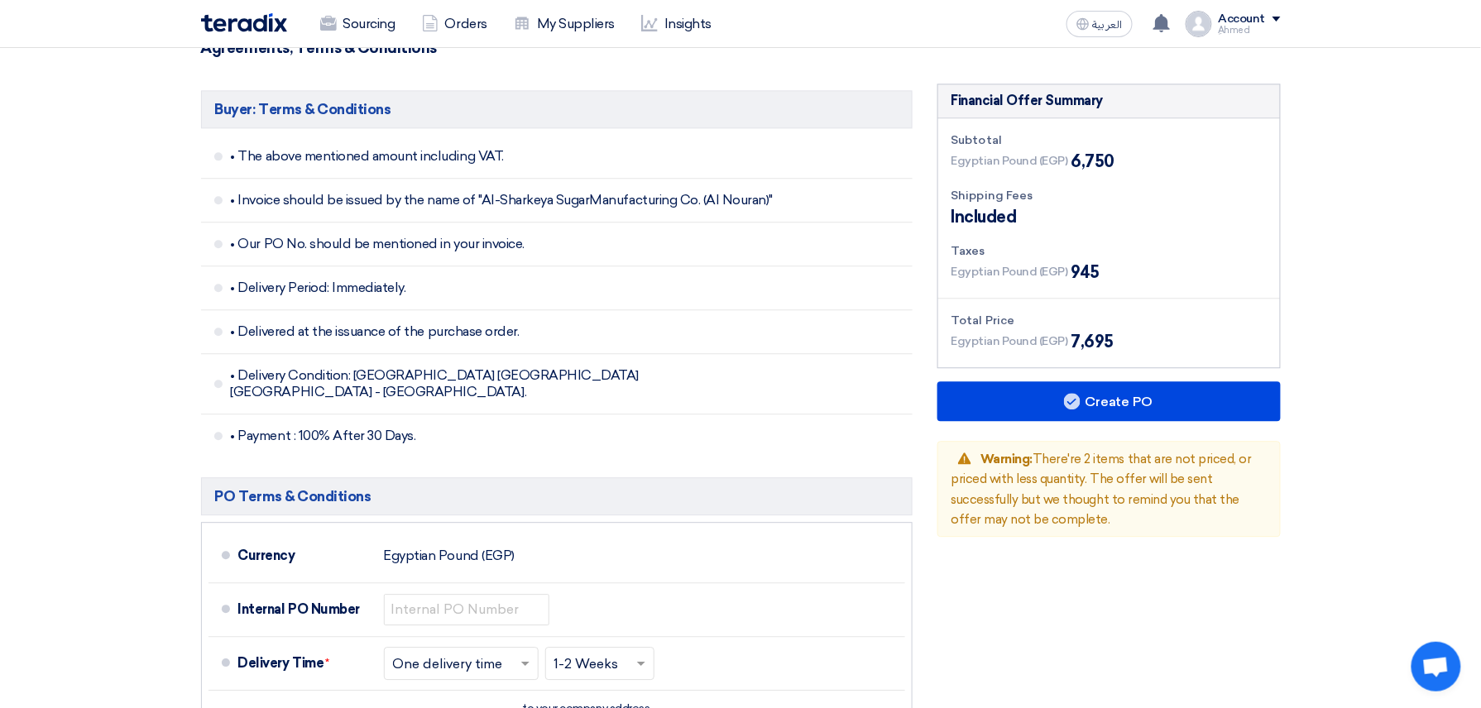
scroll to position [1655, 0]
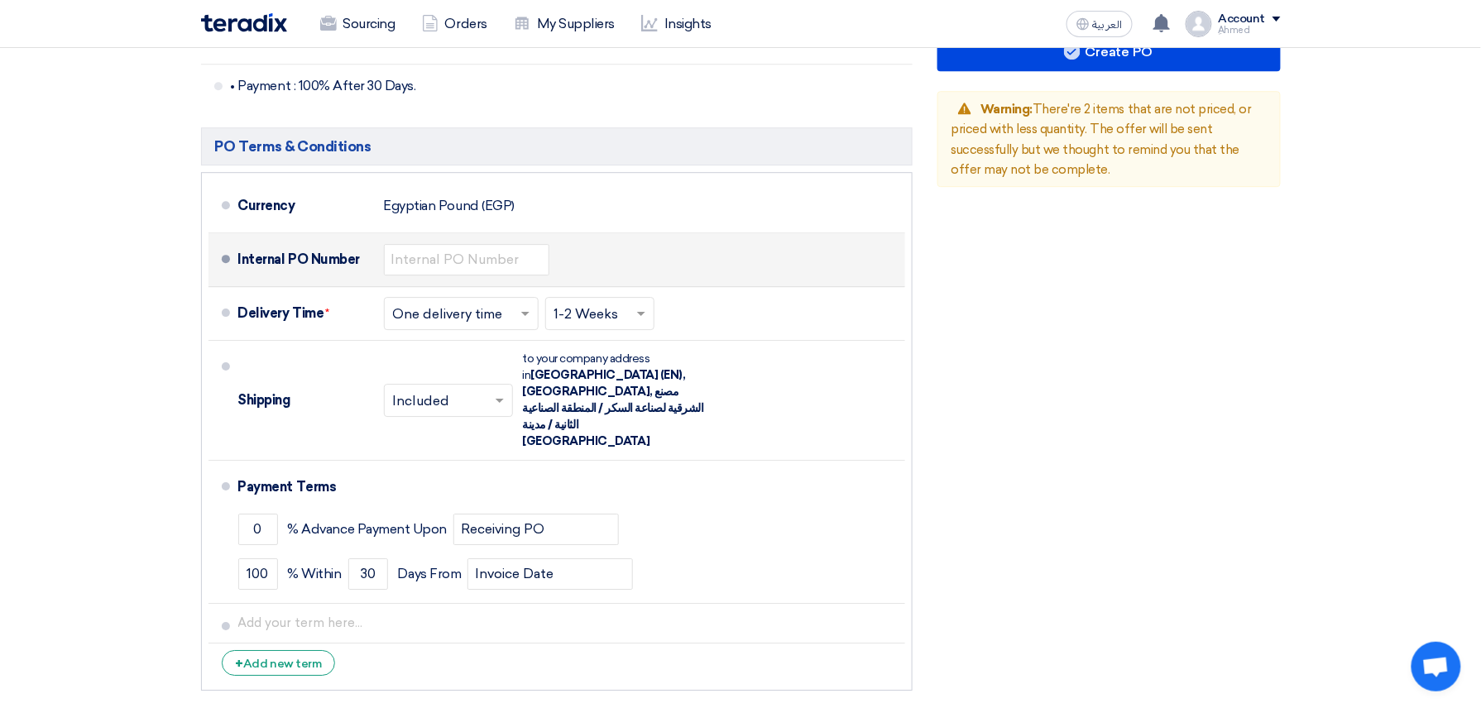
click at [507, 233] on li "Internal PO Number" at bounding box center [556, 260] width 697 height 54
click at [514, 244] on input "text" at bounding box center [466, 259] width 165 height 31
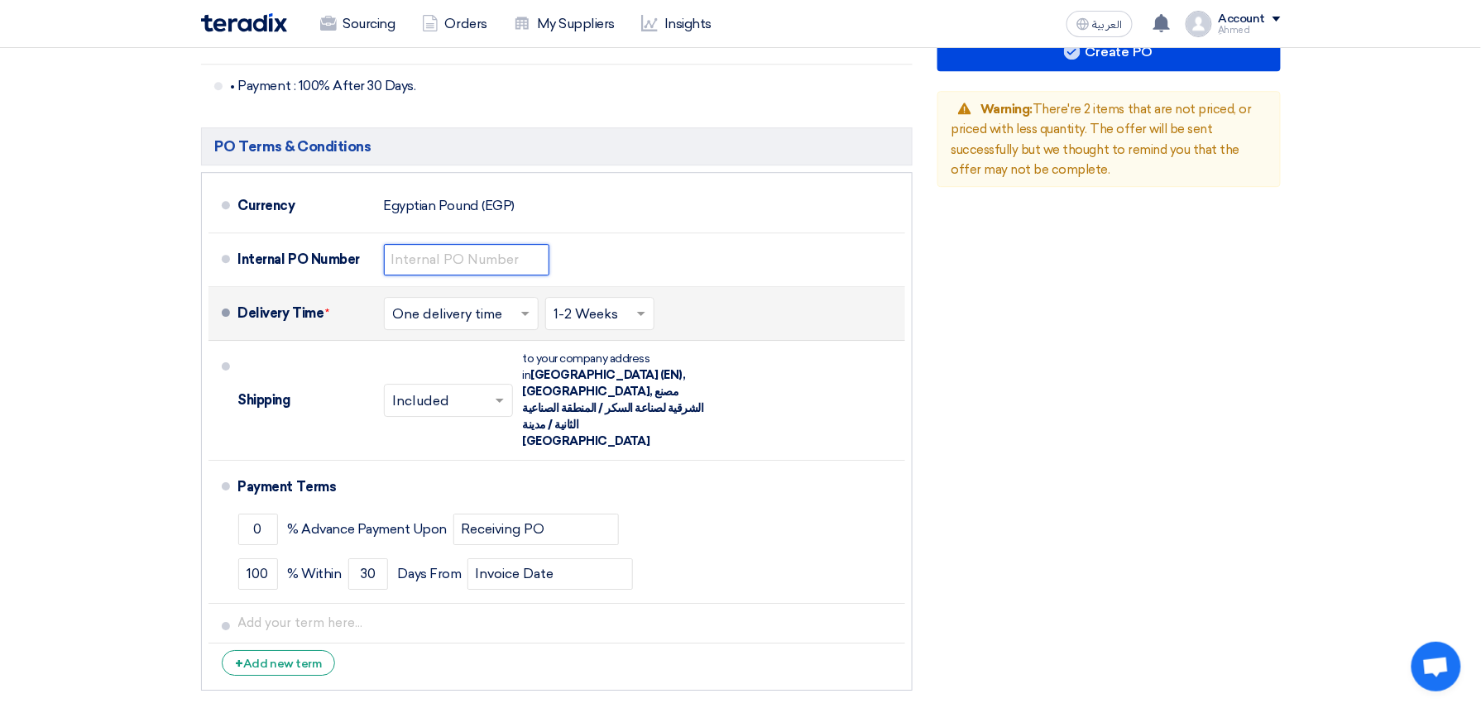
paste input "4500009434"
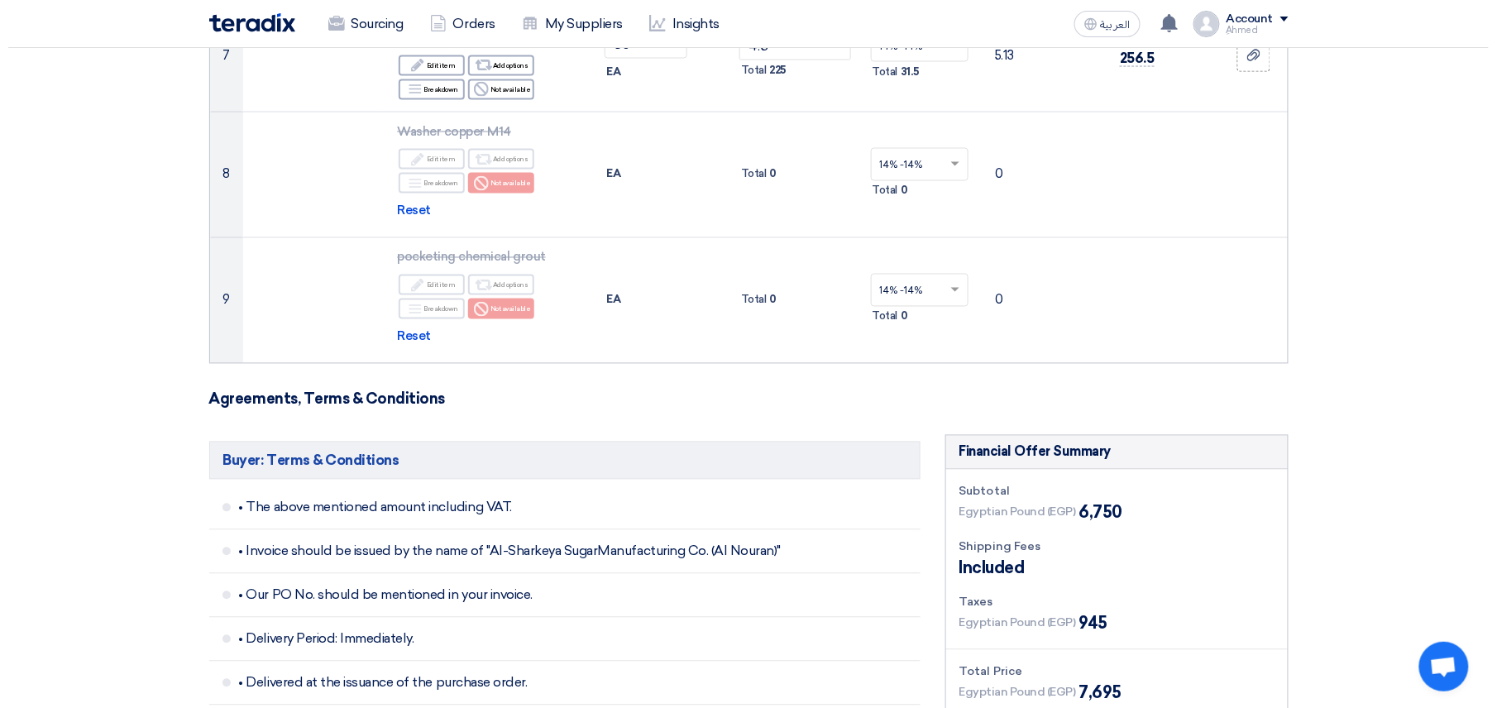
scroll to position [993, 0]
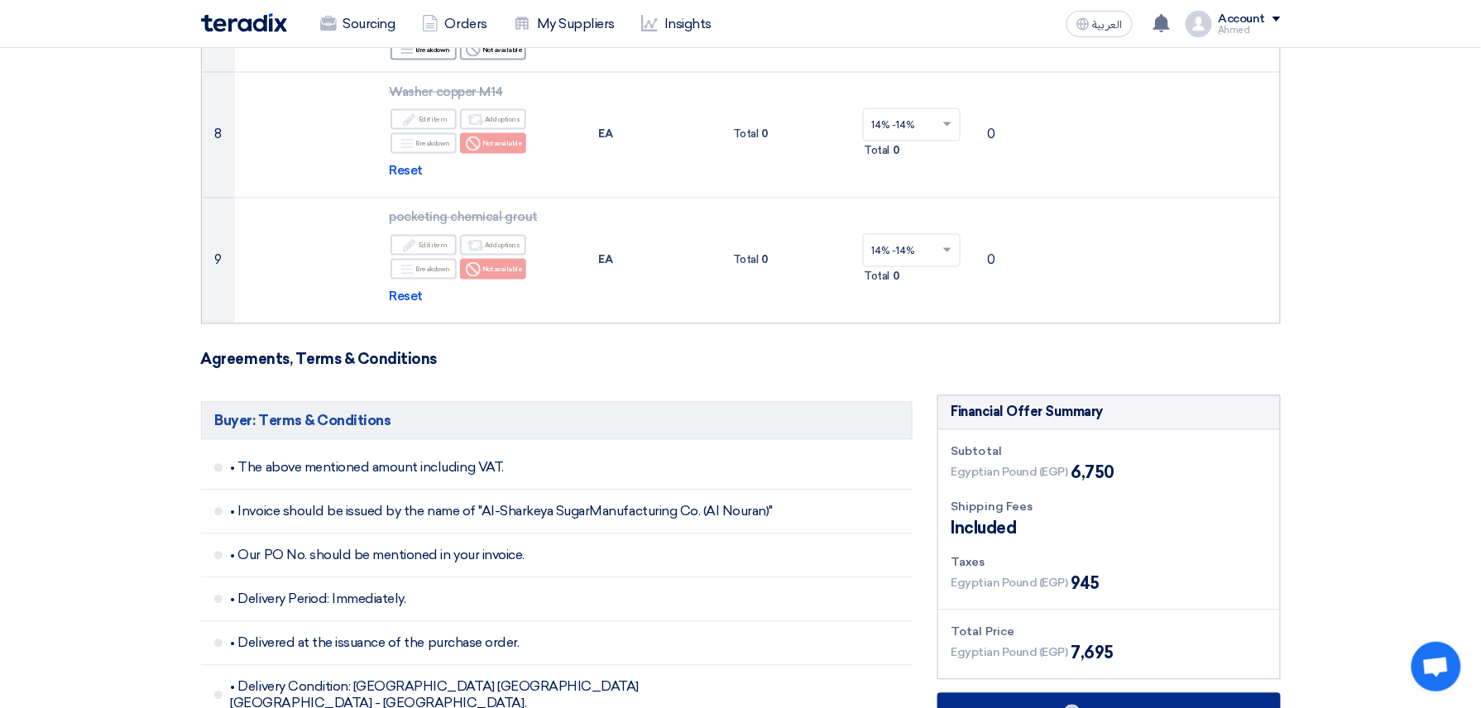
type input "4500009434"
click at [861, 691] on button "Create PO" at bounding box center [1108, 713] width 343 height 40
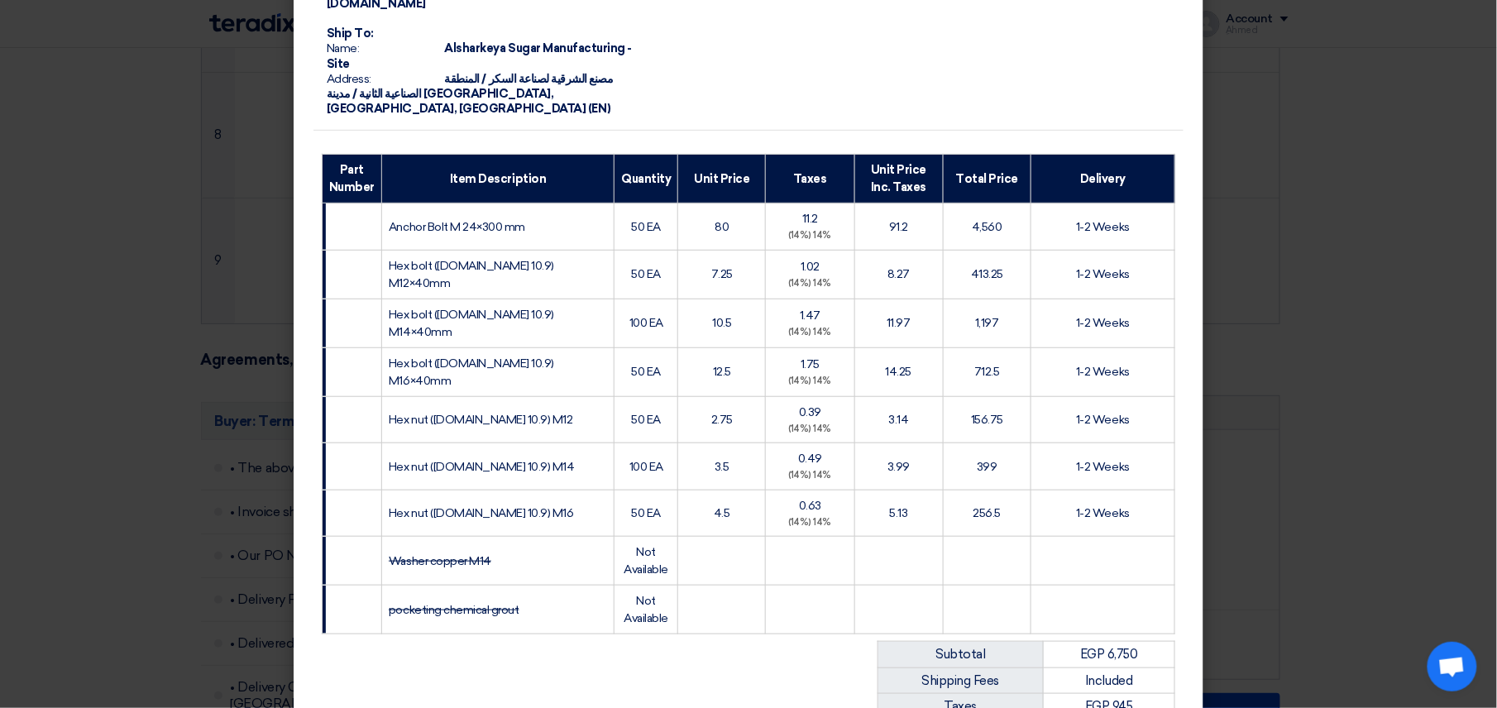
scroll to position [516, 0]
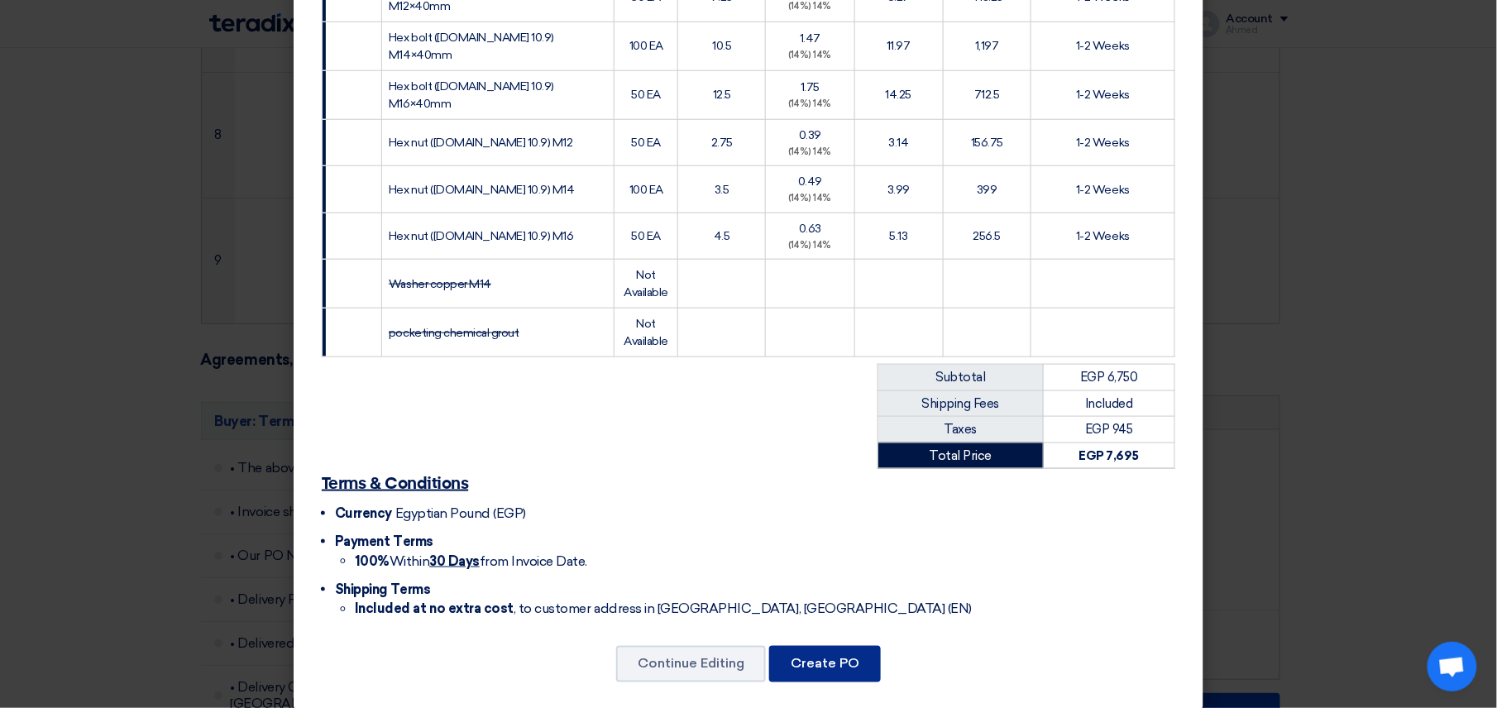
click at [861, 646] on button "Create PO" at bounding box center [825, 664] width 112 height 36
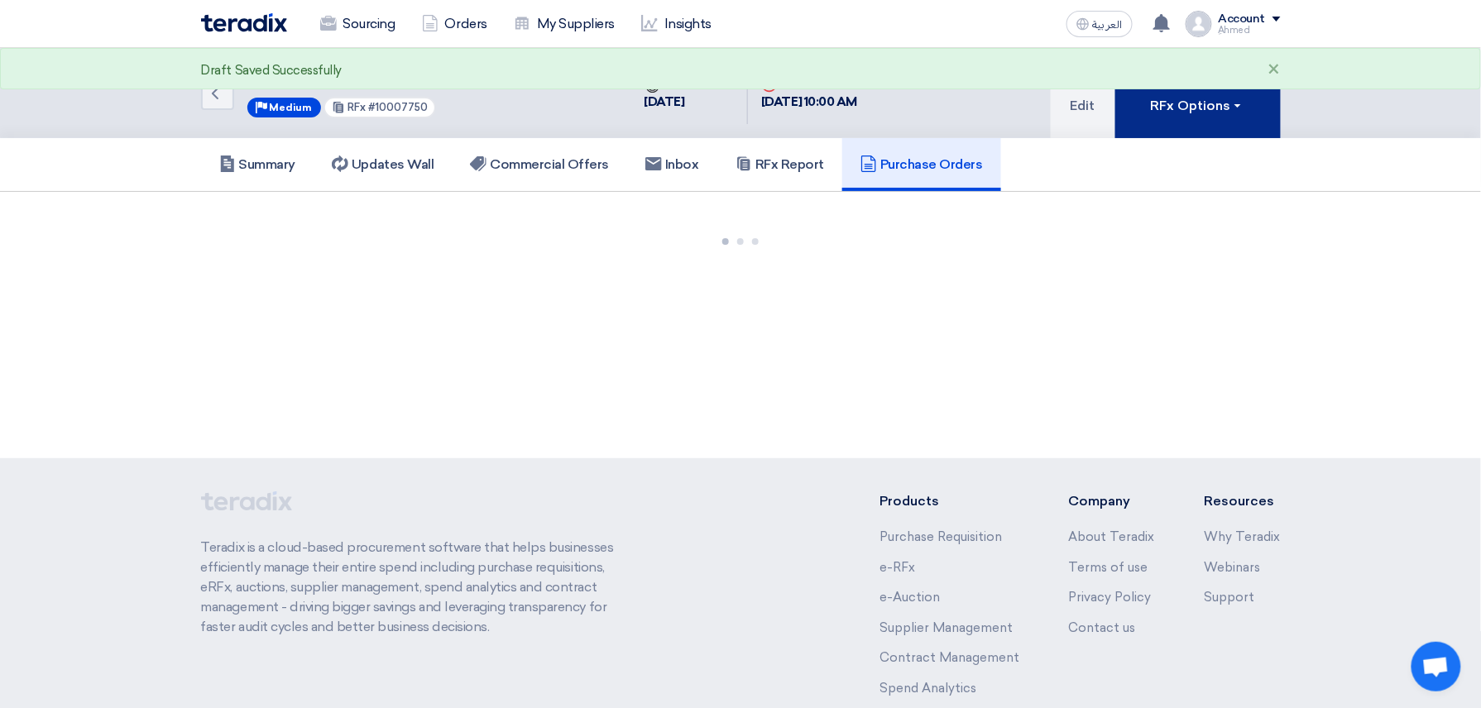
click at [861, 114] on button "RFx Options" at bounding box center [1197, 93] width 165 height 90
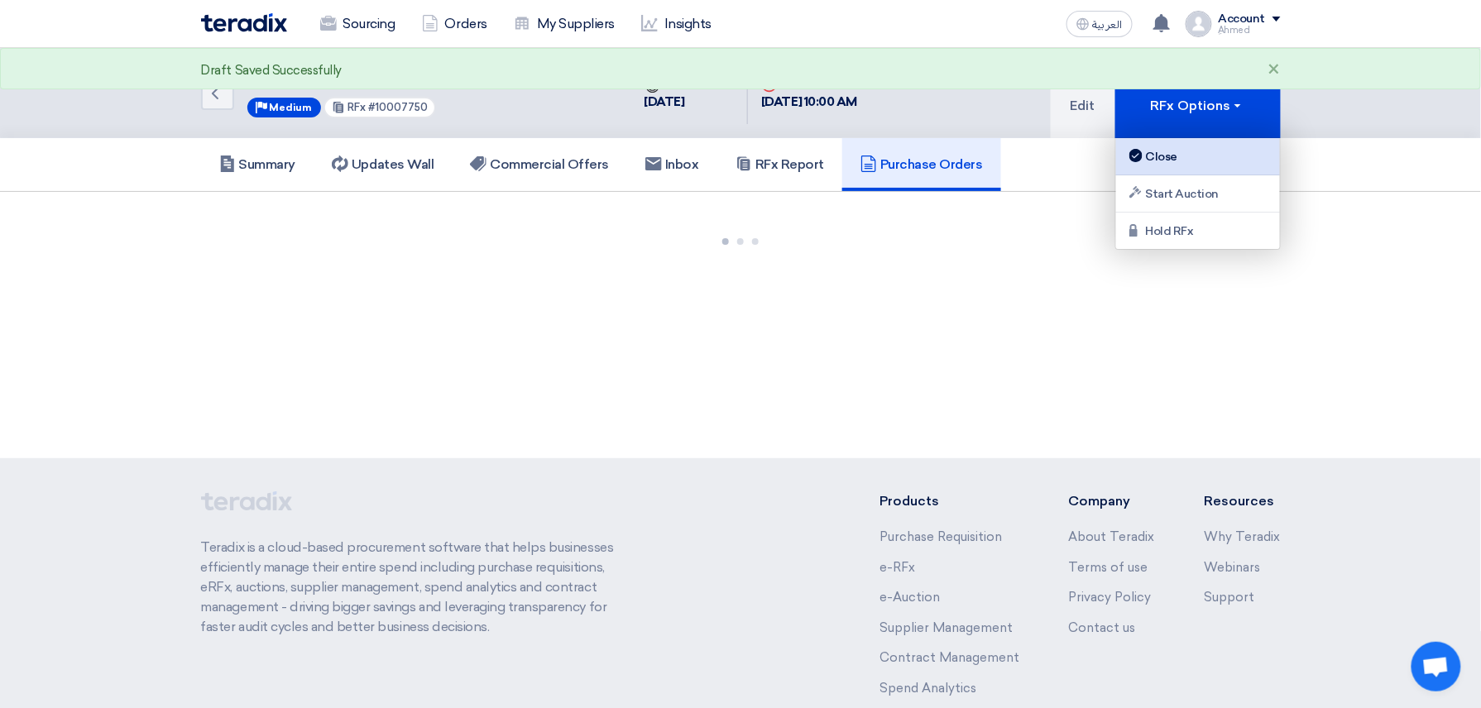
click at [861, 147] on div "Close" at bounding box center [1198, 156] width 144 height 20
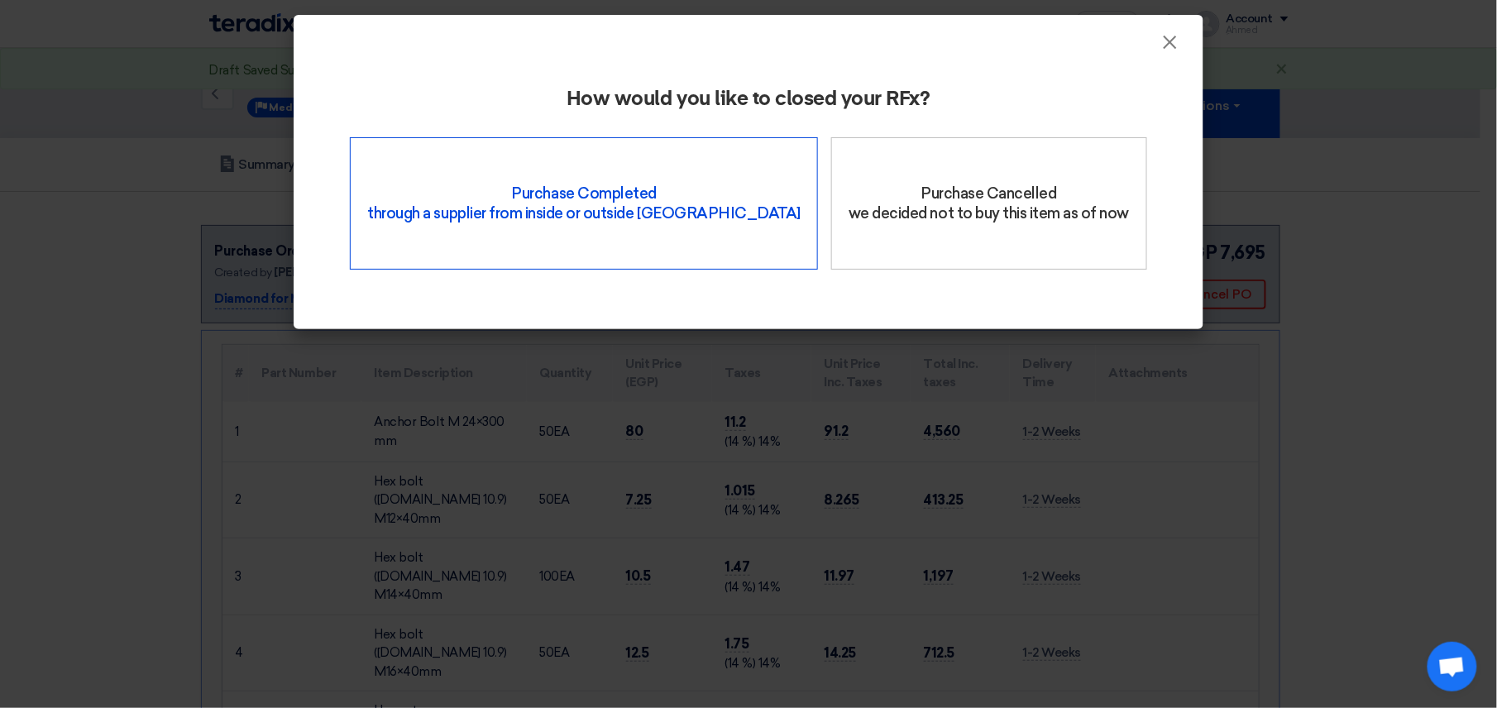
click at [611, 189] on div "Purchase Completed through a supplier from inside or outside Teradix" at bounding box center [584, 203] width 468 height 132
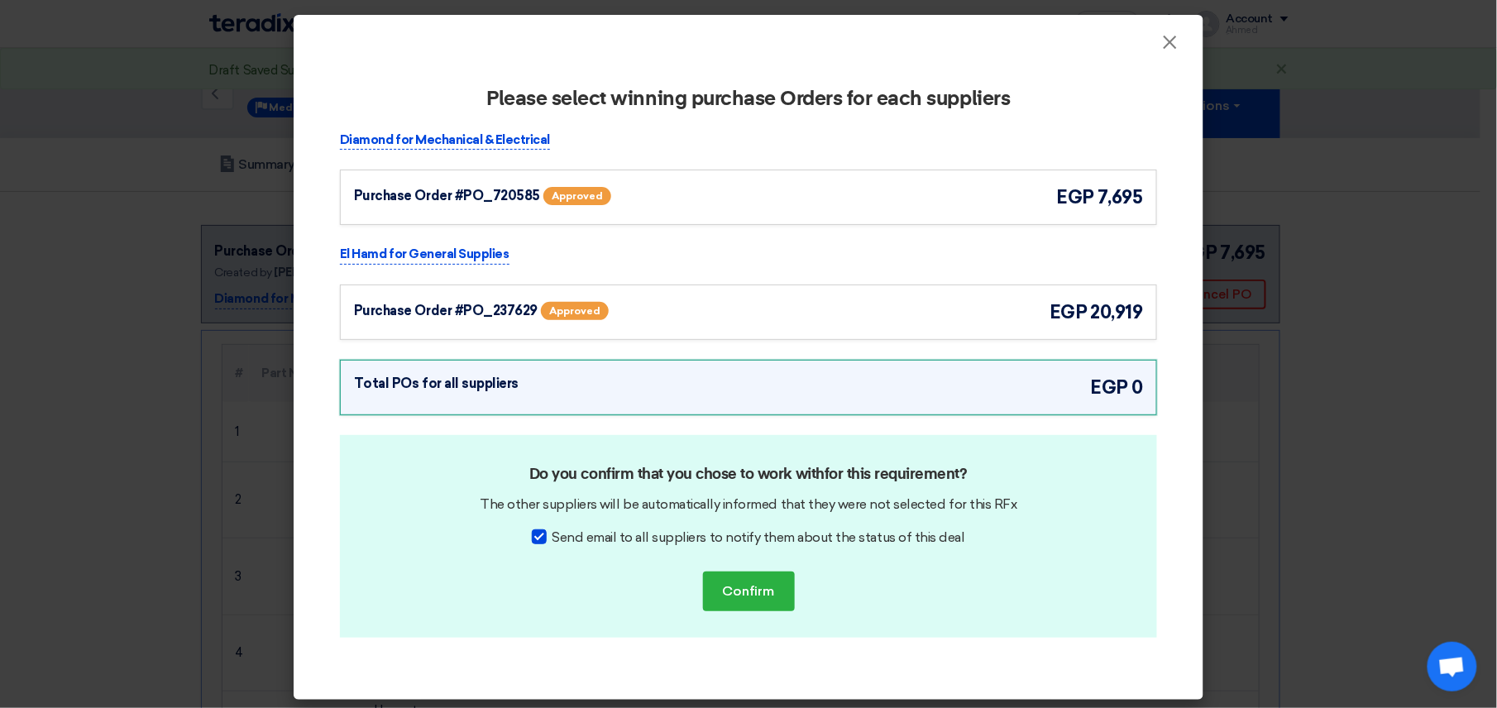
click at [462, 199] on div "Purchase Order #PO_720585" at bounding box center [447, 196] width 186 height 20
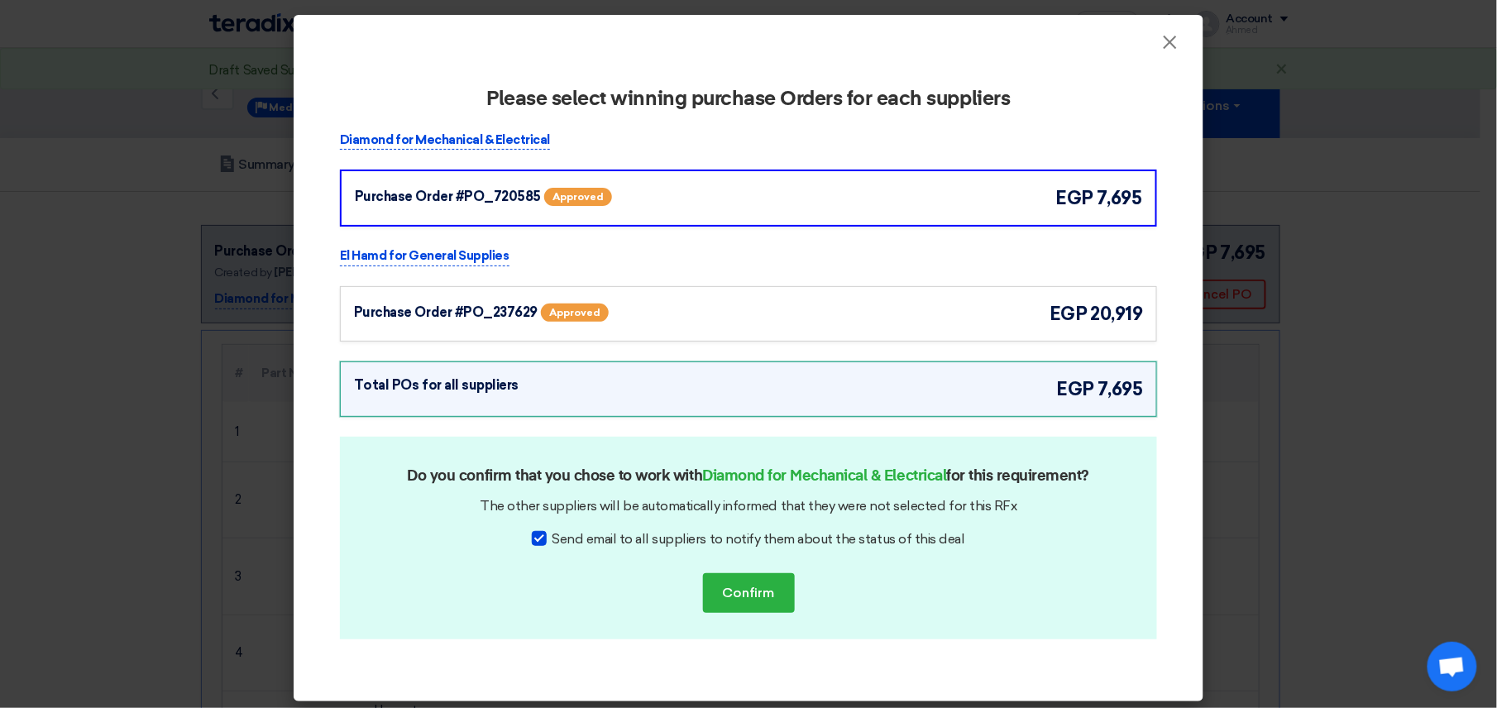
click at [424, 298] on div "Purchase Order #PO_237629 Approved egp 20,919" at bounding box center [748, 313] width 817 height 55
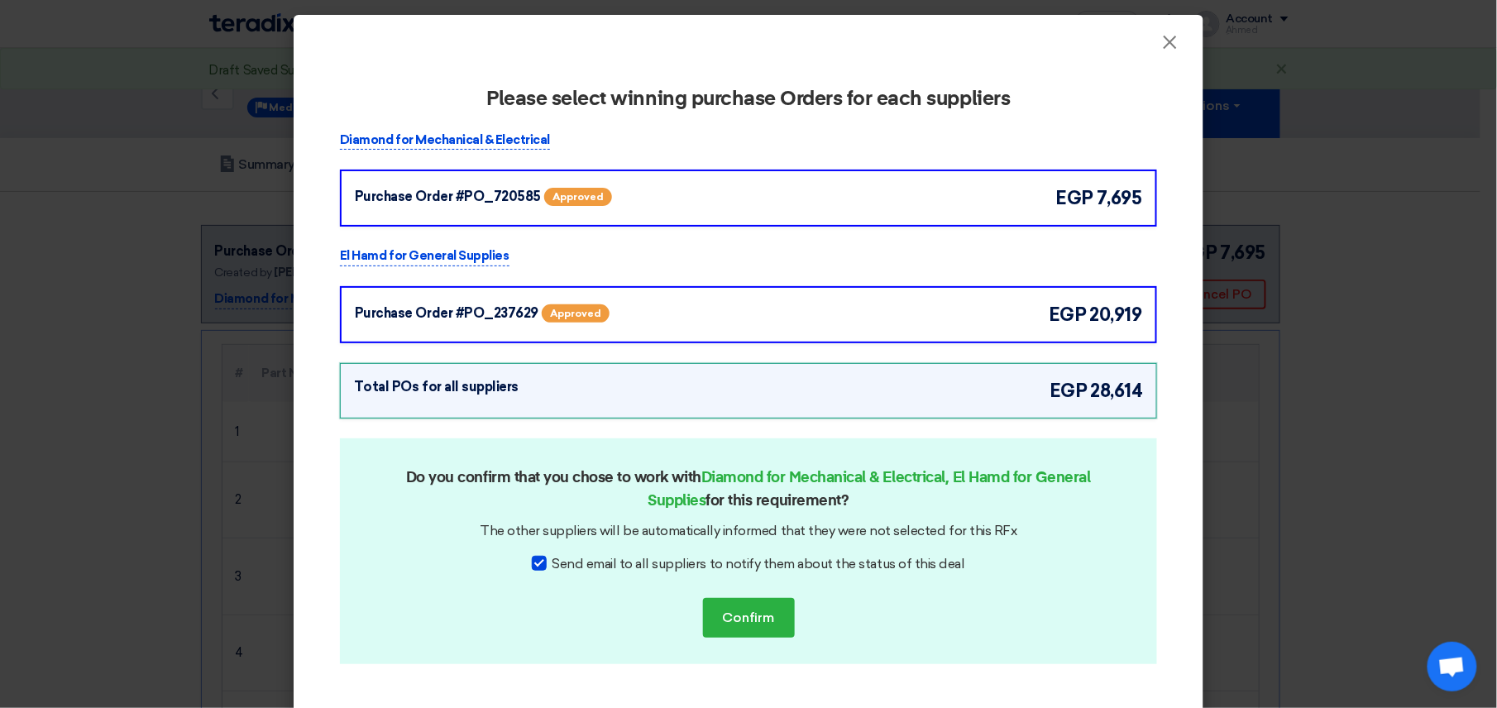
click at [540, 558] on div at bounding box center [539, 563] width 15 height 15
click at [552, 558] on input "Send email to all suppliers to notify them about the status of this deal" at bounding box center [557, 559] width 11 height 11
checkbox input "false"
click at [723, 619] on button "Confirm" at bounding box center [749, 618] width 92 height 40
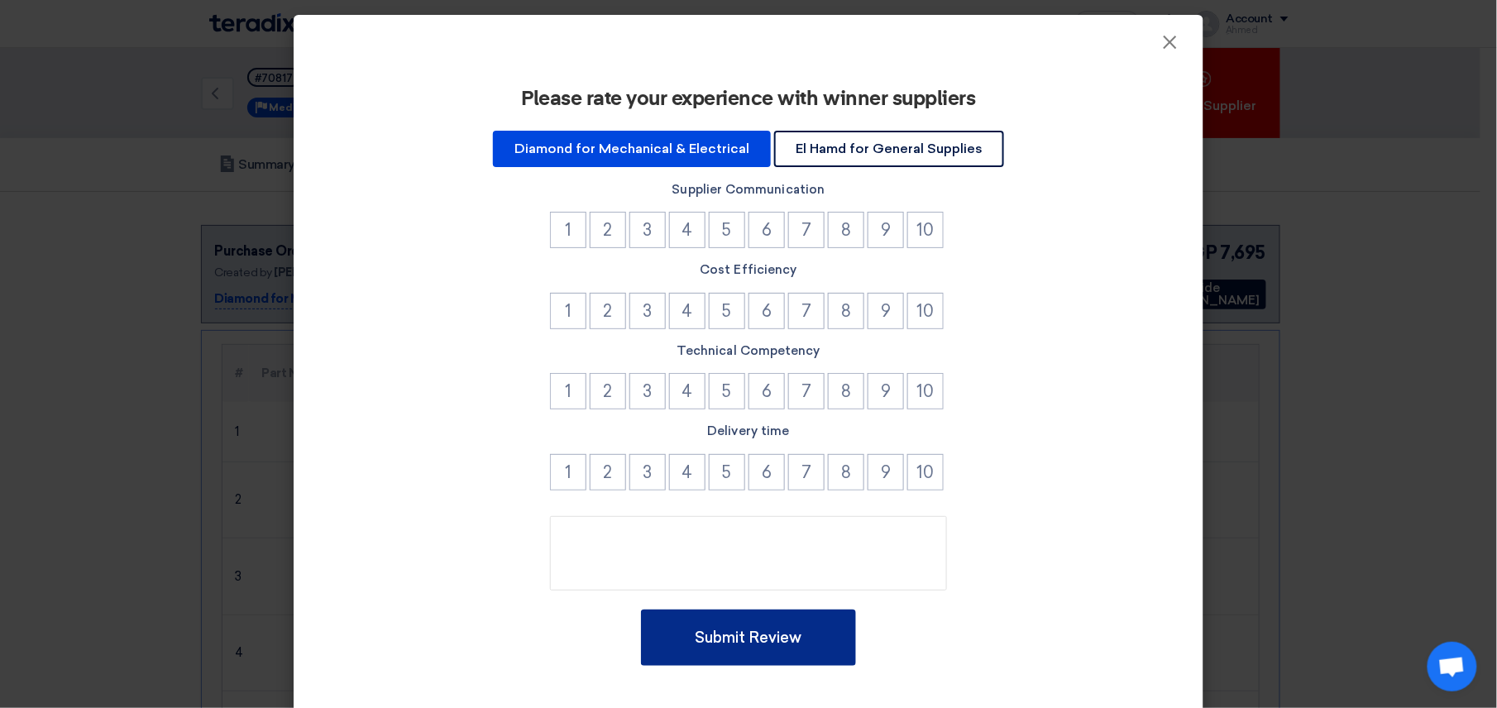
click at [748, 623] on button "Submit Review" at bounding box center [748, 638] width 215 height 56
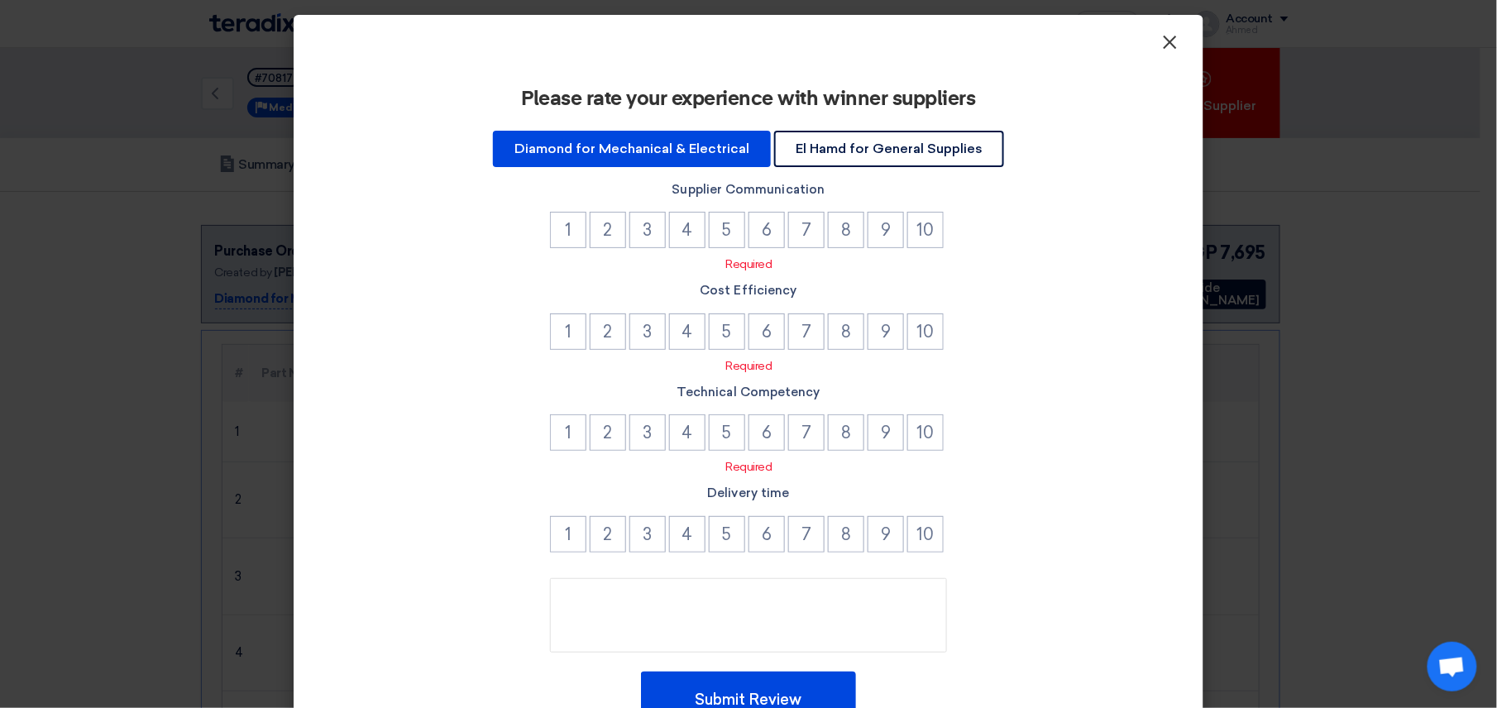
click at [861, 27] on button "×" at bounding box center [1170, 42] width 43 height 33
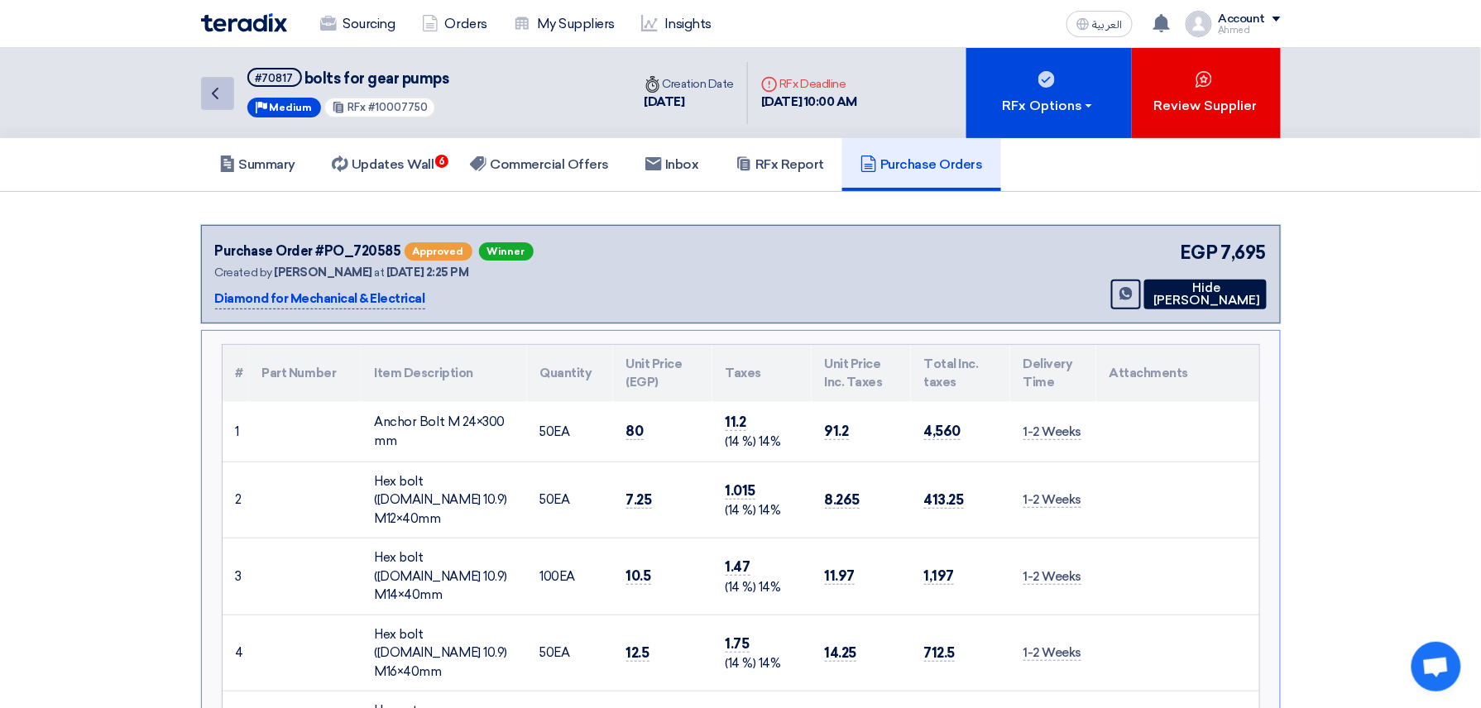
click at [225, 93] on icon "Back" at bounding box center [215, 94] width 20 height 20
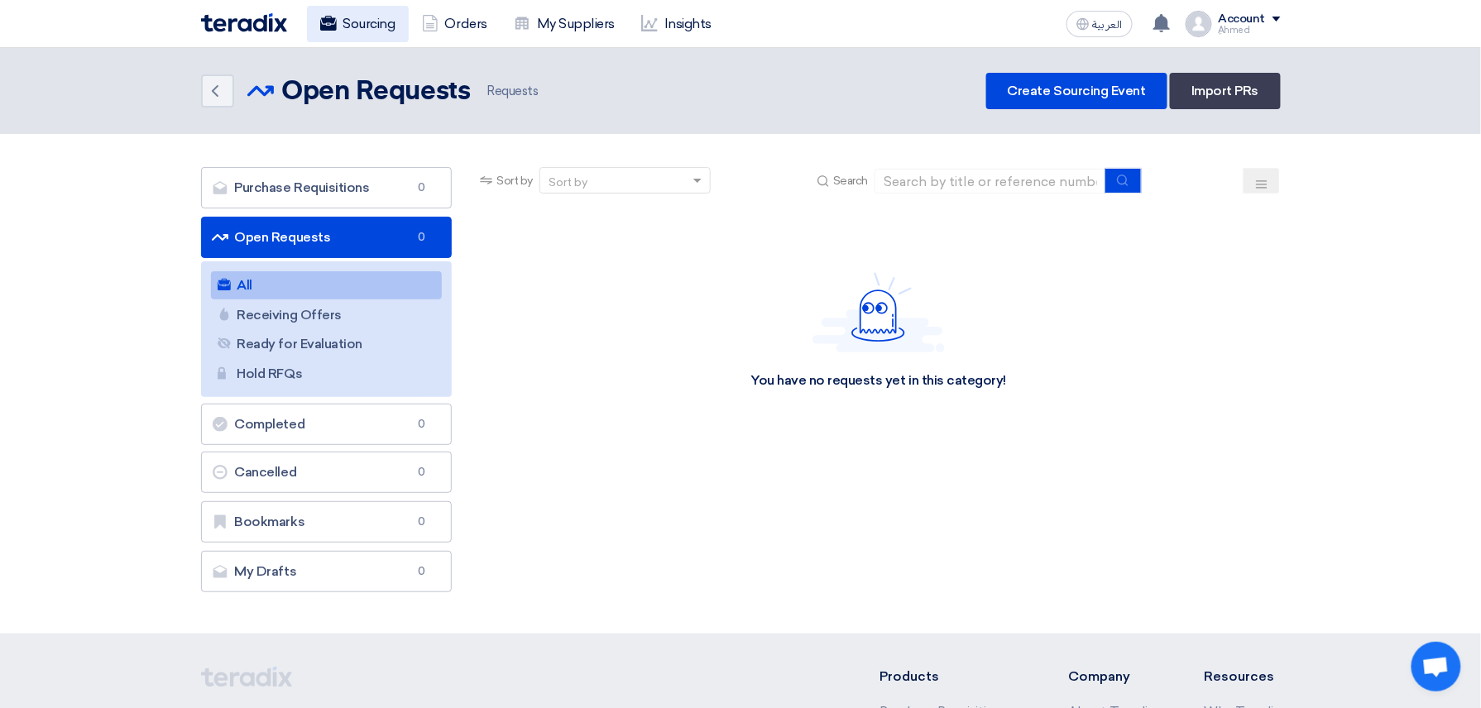
click at [391, 23] on link "Sourcing" at bounding box center [358, 24] width 102 height 36
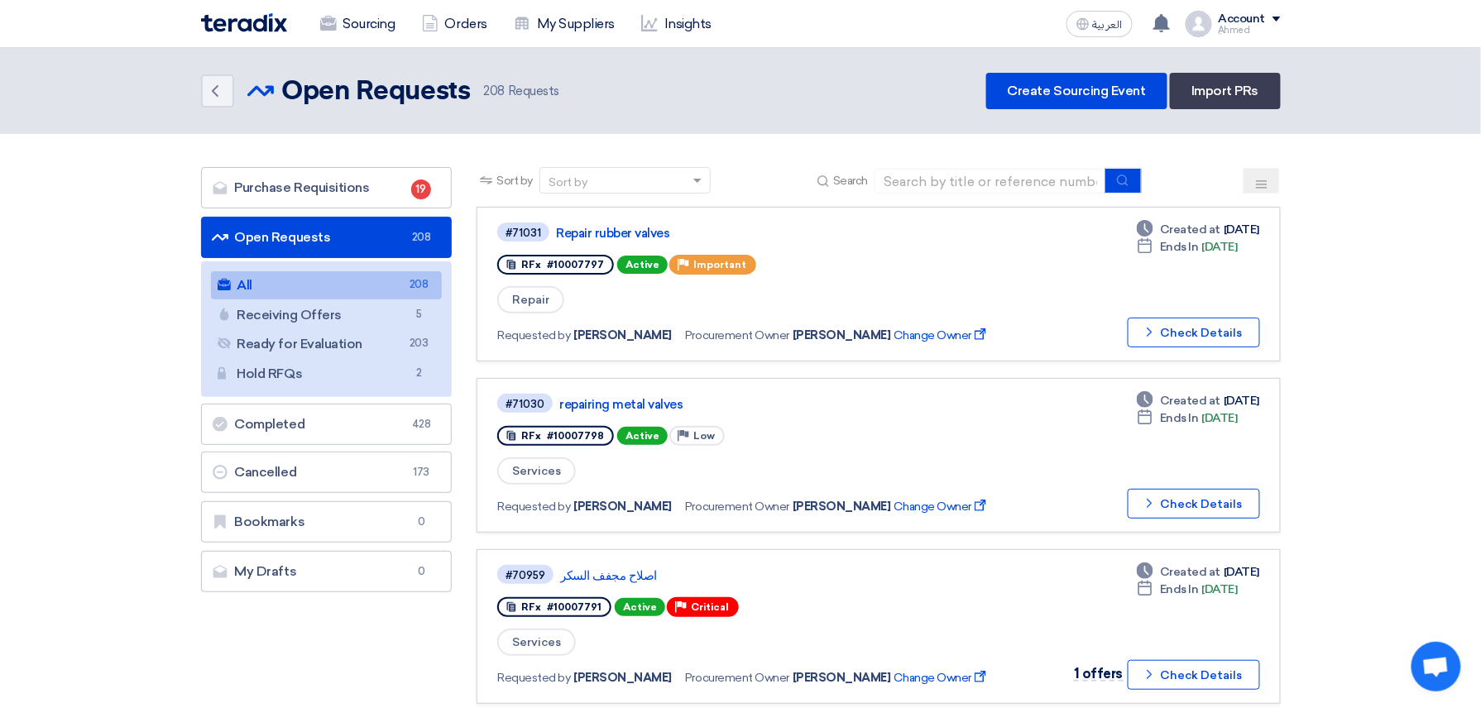
click at [774, 200] on div "Sort by Sort by Search" at bounding box center [878, 187] width 803 height 40
drag, startPoint x: 774, startPoint y: 200, endPoint x: 746, endPoint y: 139, distance: 67.4
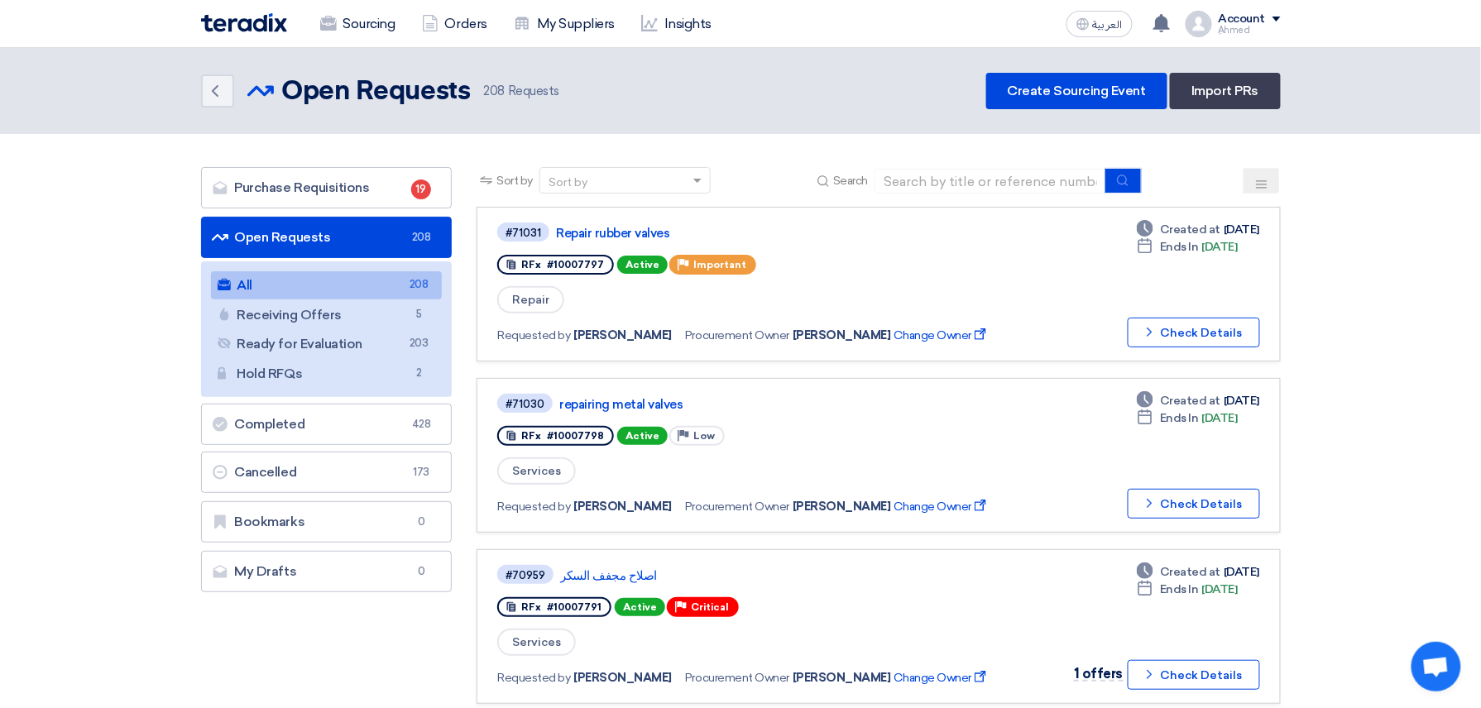
click at [351, 180] on link "Purchase Requisitions Purchase Requisitions 19" at bounding box center [327, 187] width 252 height 41
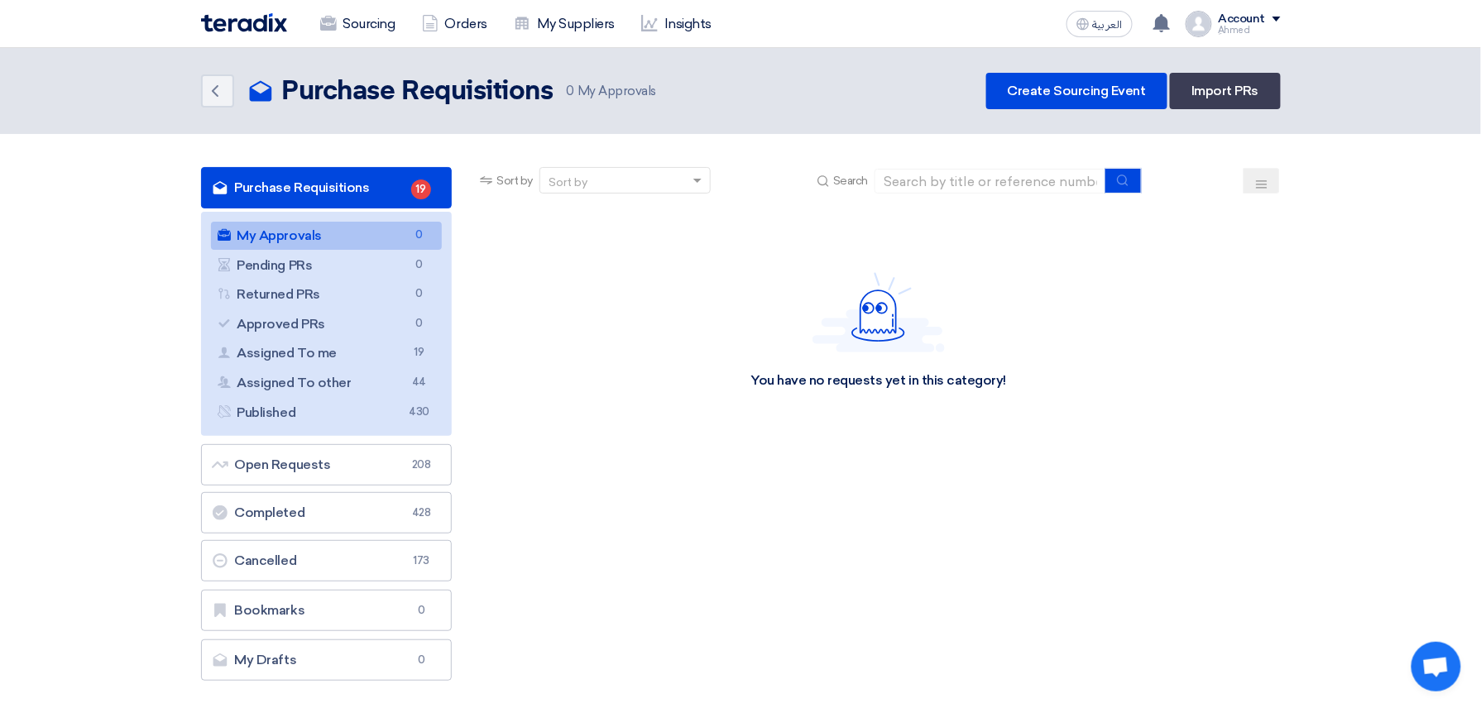
click at [342, 193] on link "Purchase Requisitions Purchase Requisitions 19" at bounding box center [327, 187] width 252 height 41
click at [306, 176] on link "Purchase Requisitions Purchase Requisitions 19" at bounding box center [327, 187] width 252 height 41
click at [375, 36] on link "Sourcing" at bounding box center [358, 24] width 102 height 36
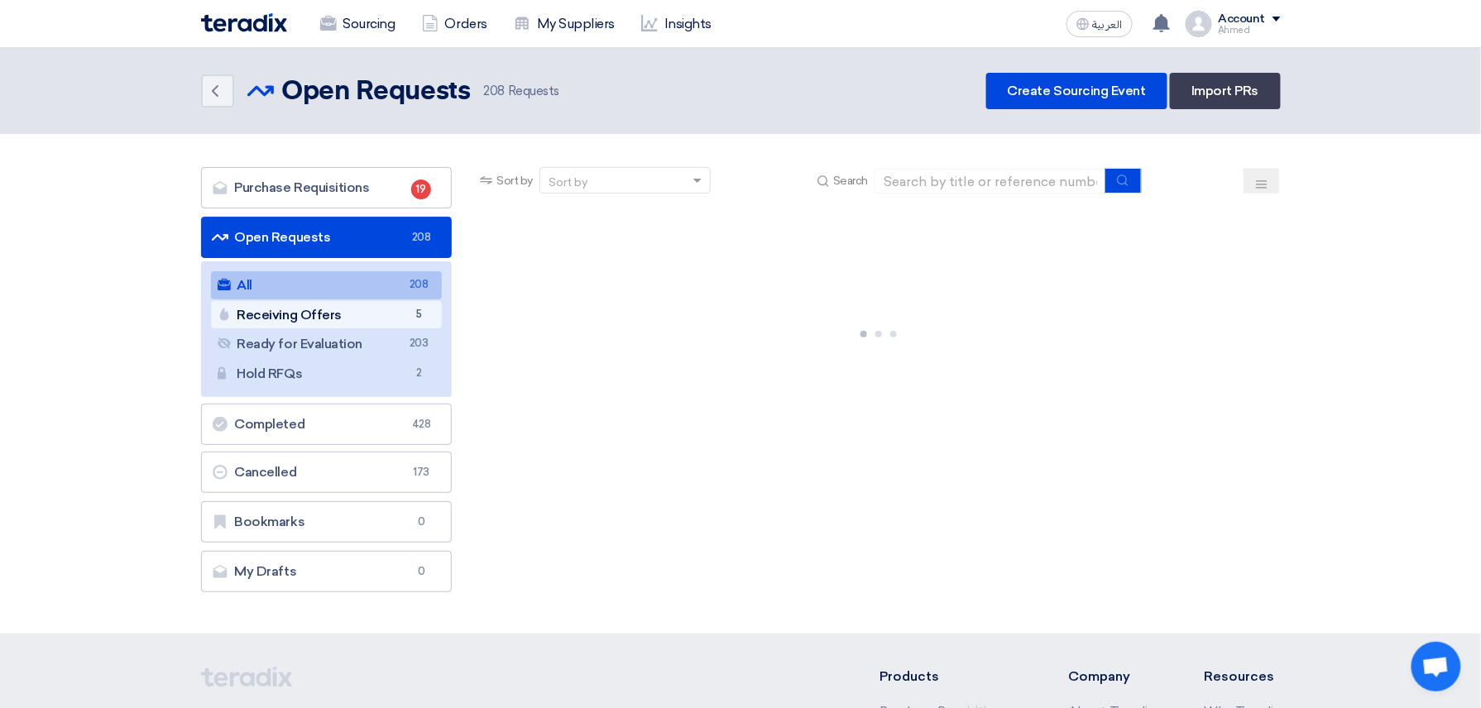
click at [361, 328] on link "Receiving Offers Receiving Offers 5" at bounding box center [327, 315] width 232 height 28
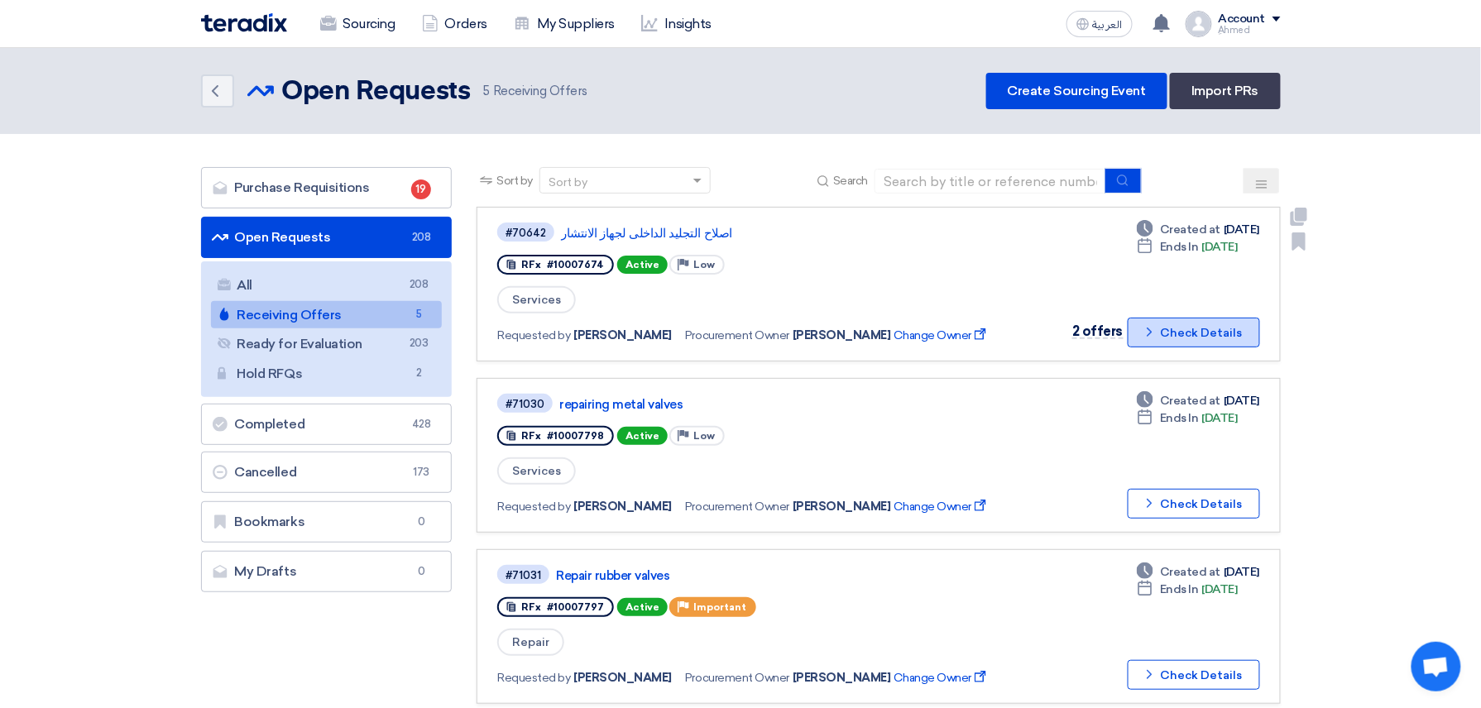
click at [861, 318] on button "Check details Check Details" at bounding box center [1194, 333] width 132 height 30
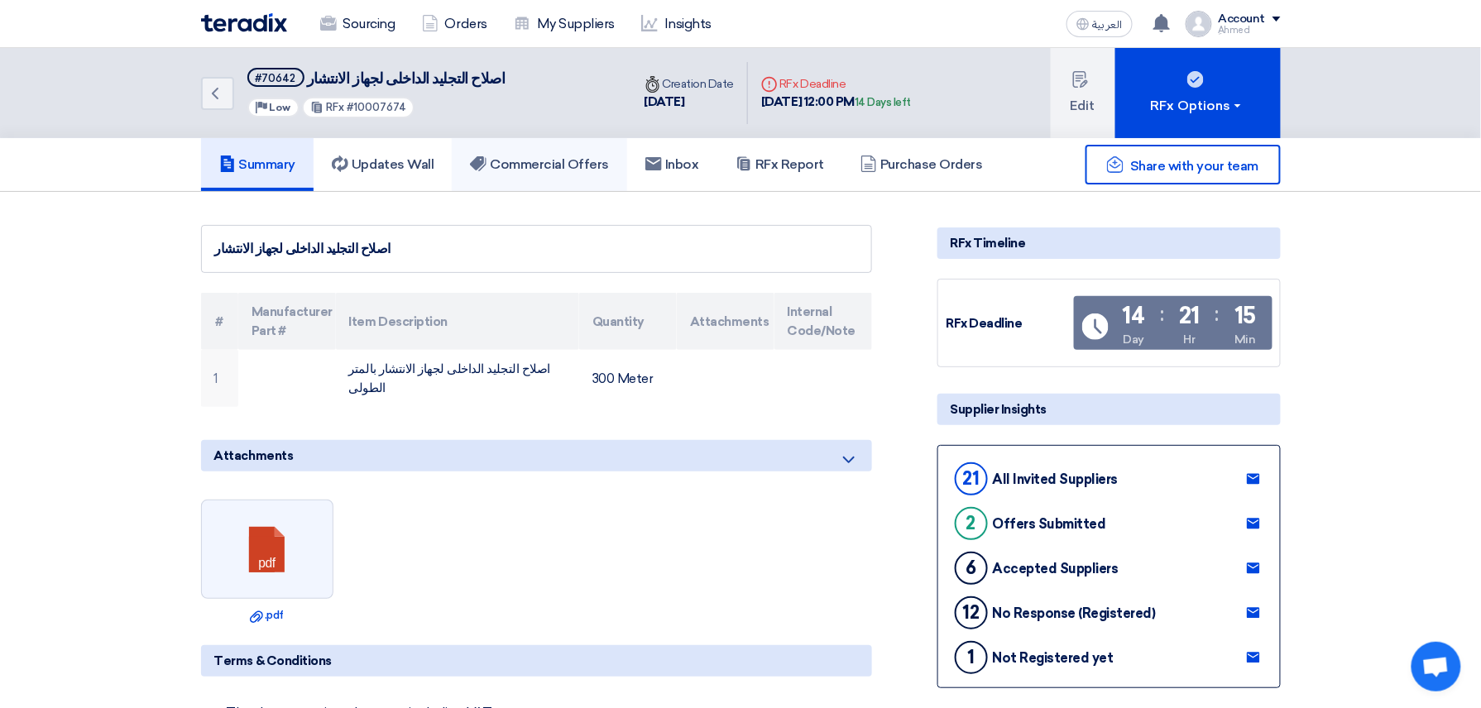
click at [547, 149] on link "Commercial Offers" at bounding box center [539, 164] width 175 height 53
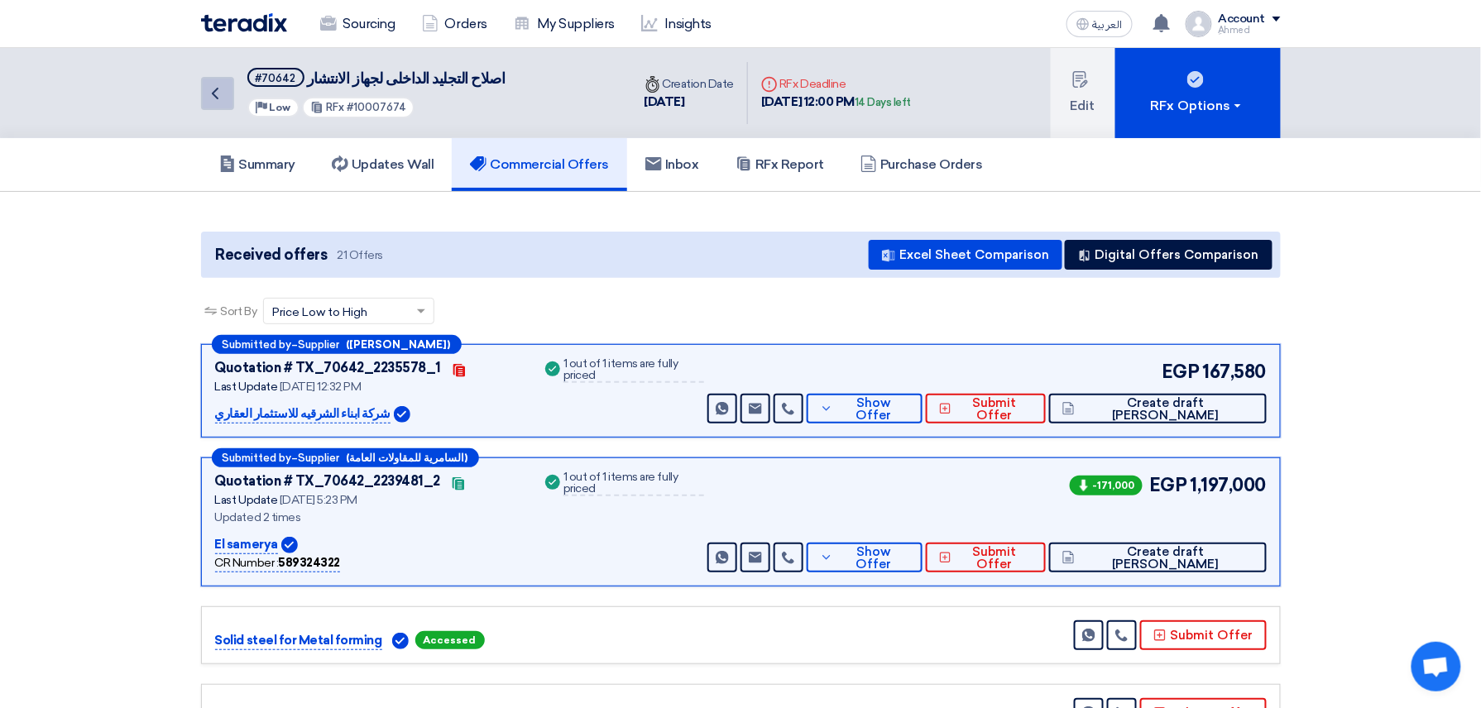
click at [213, 93] on use at bounding box center [215, 94] width 7 height 12
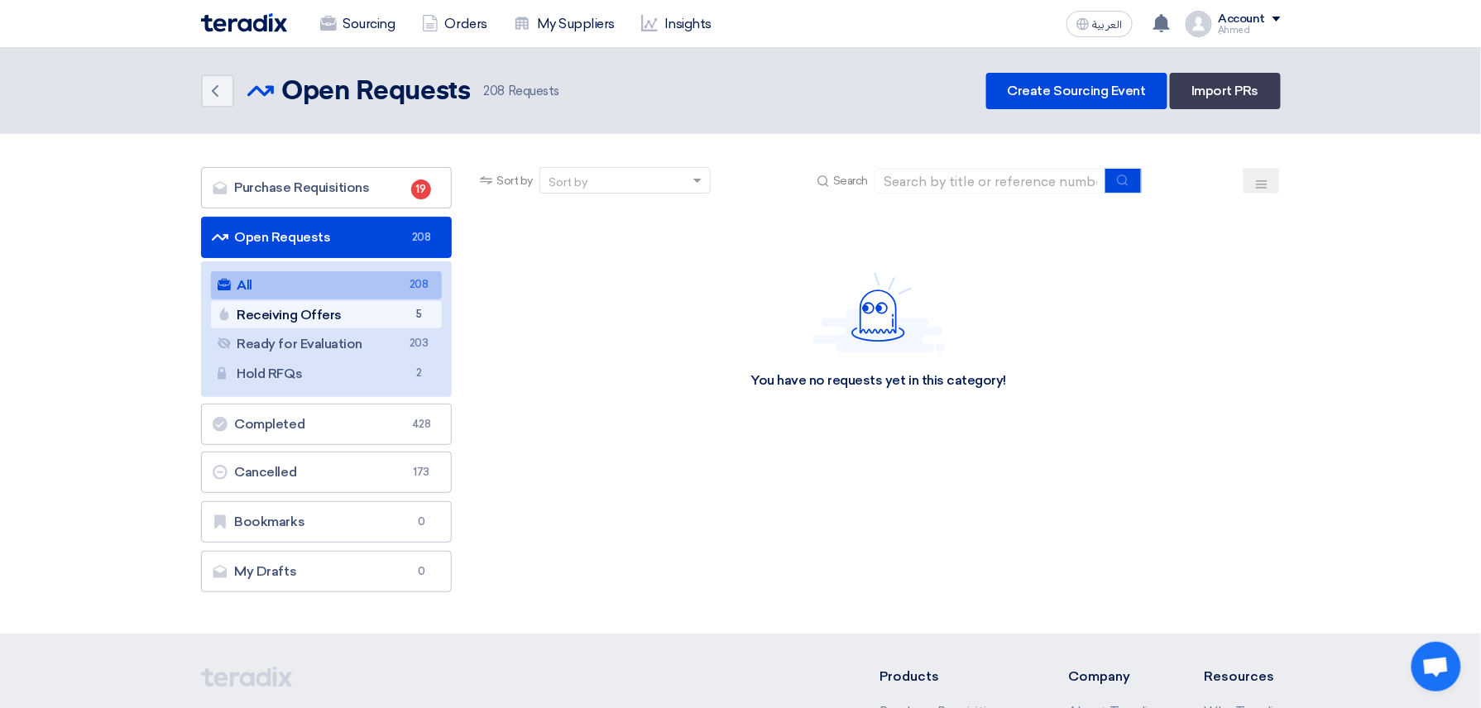
click at [305, 321] on link "Receiving Offers Receiving Offers 5" at bounding box center [327, 315] width 232 height 28
